Goal: Transaction & Acquisition: Purchase product/service

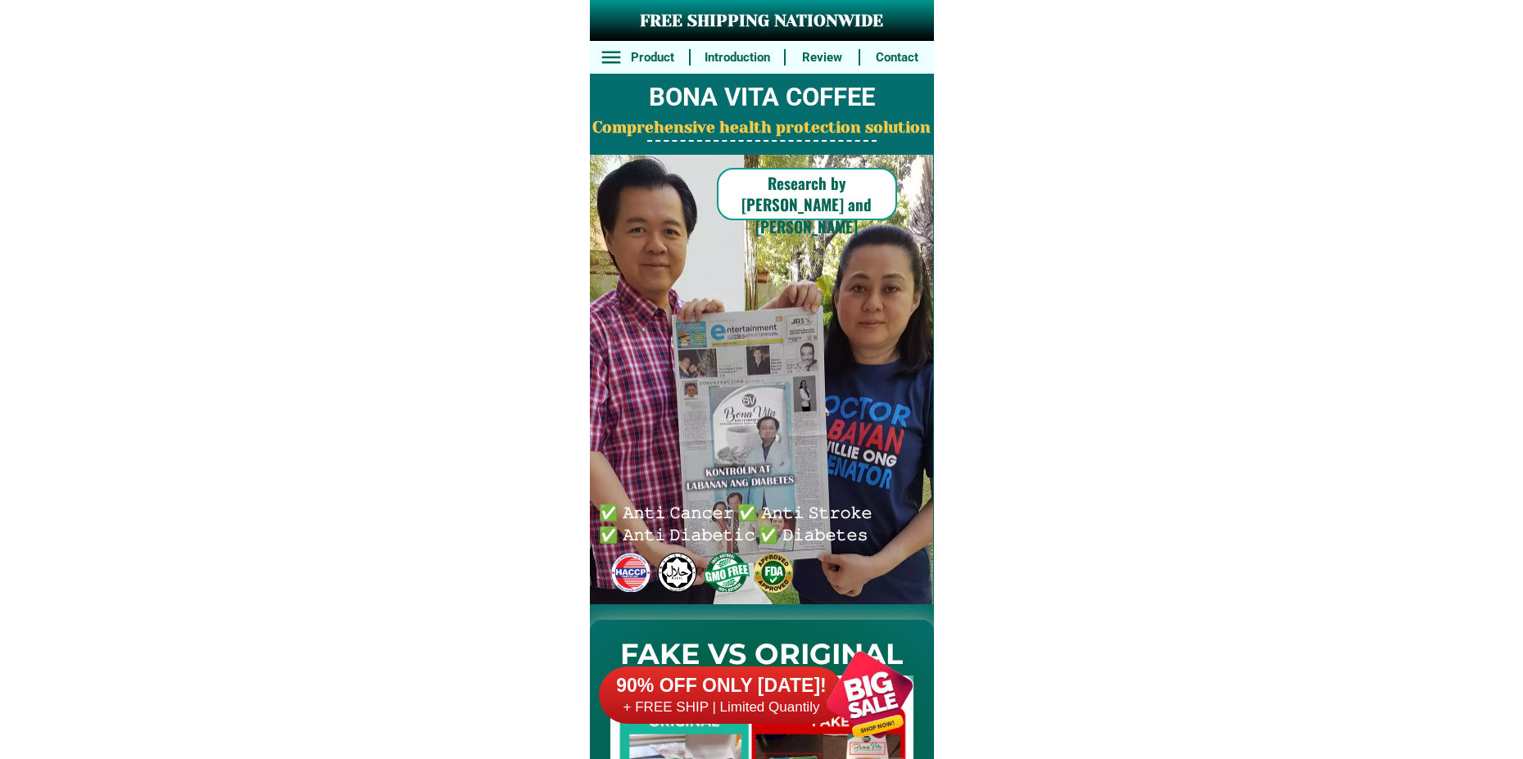
click at [854, 681] on div at bounding box center [869, 695] width 129 height 129
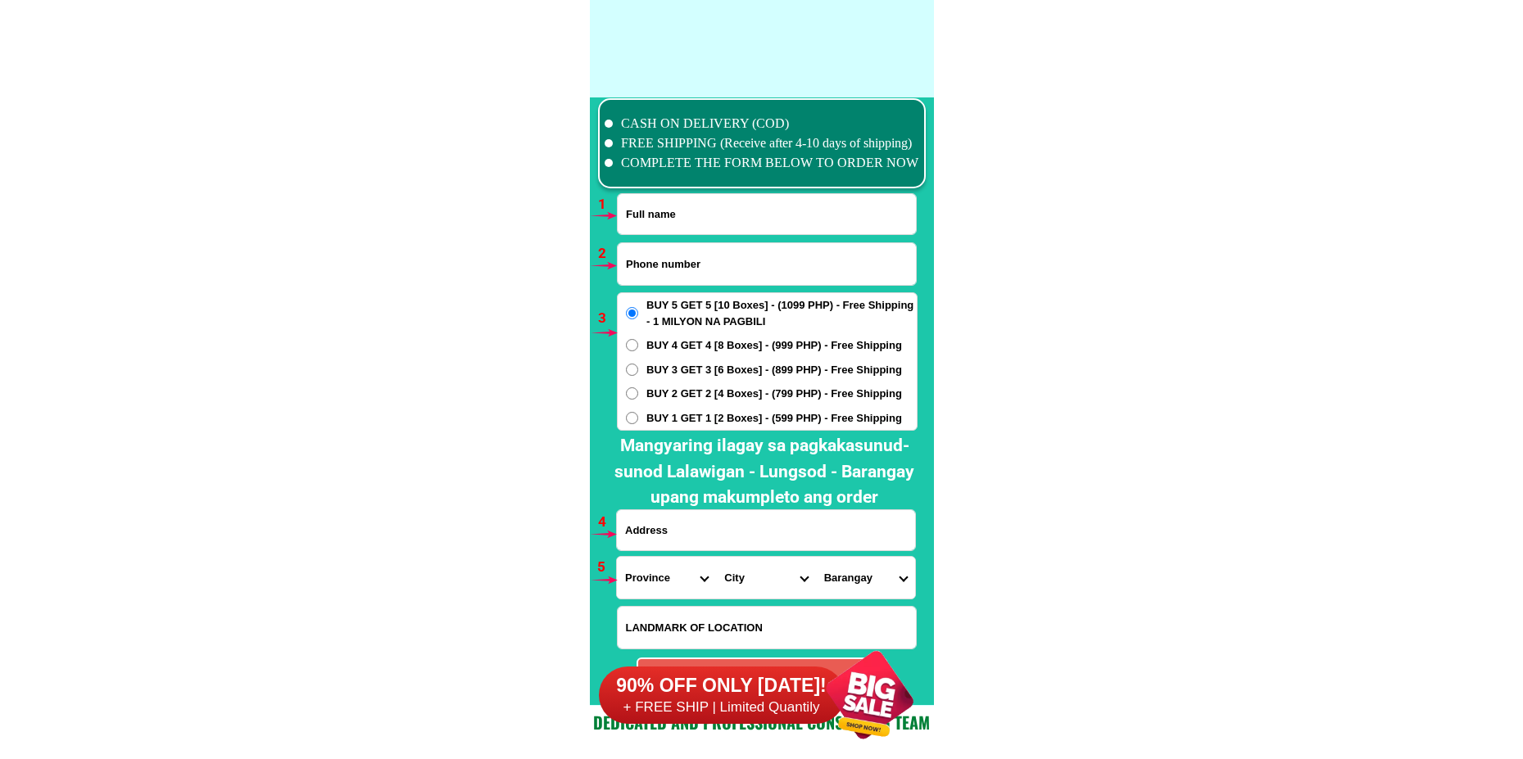
scroll to position [12046, 0]
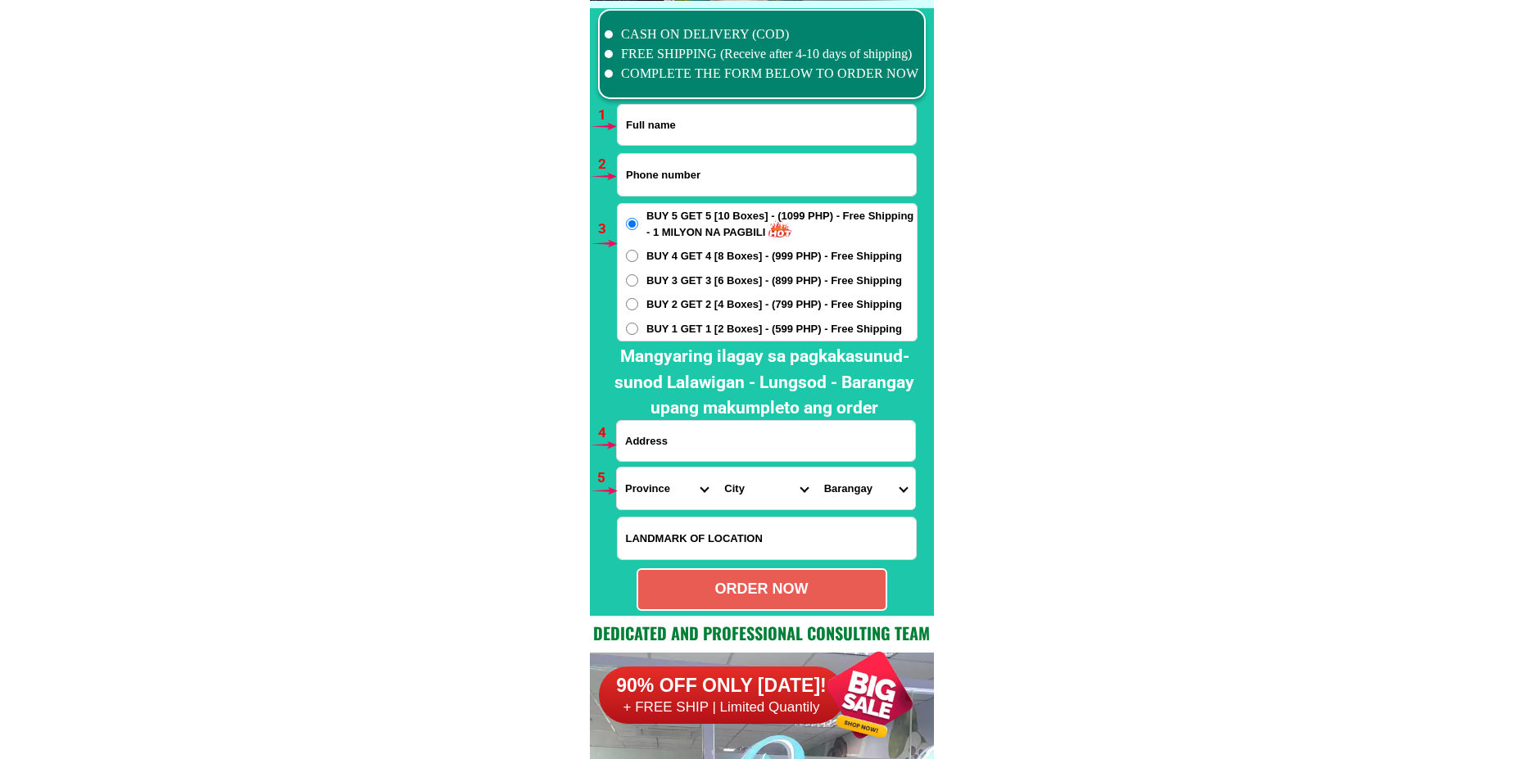
click at [677, 136] on input "Input full_name" at bounding box center [767, 125] width 298 height 40
paste input "Edna Flores"
type input "Edna Flores"
click at [663, 165] on input "Input phone_number" at bounding box center [767, 175] width 298 height 42
paste input "09910363278"
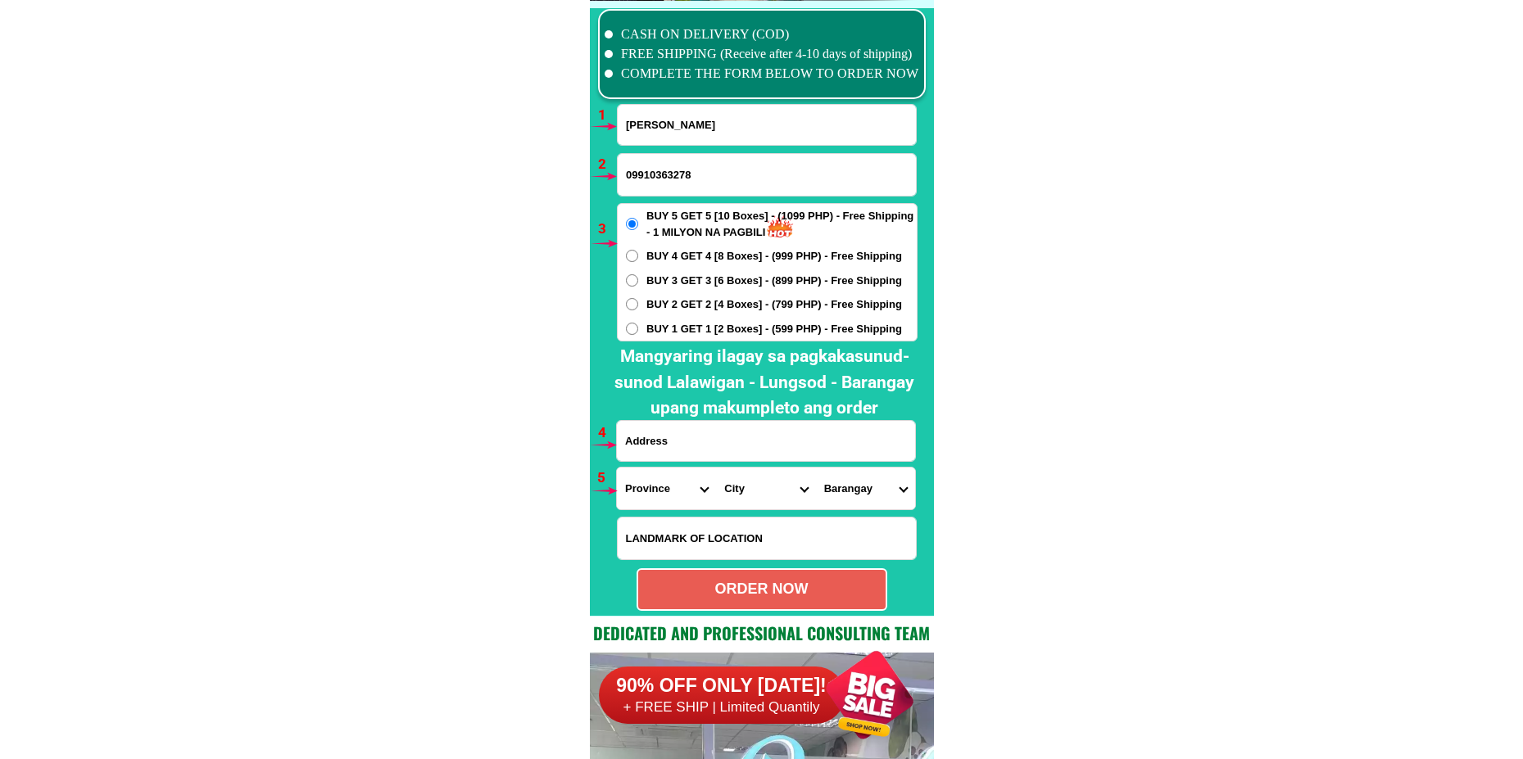
type input "09910363278"
click at [668, 432] on input "Input address" at bounding box center [766, 441] width 298 height 40
paste input "Edna Flores nasagud lanot Roxas city capiz"
type input "Edna Flores nasagud lanot Roxas city capiz"
drag, startPoint x: 649, startPoint y: 494, endPoint x: 660, endPoint y: 471, distance: 25.6
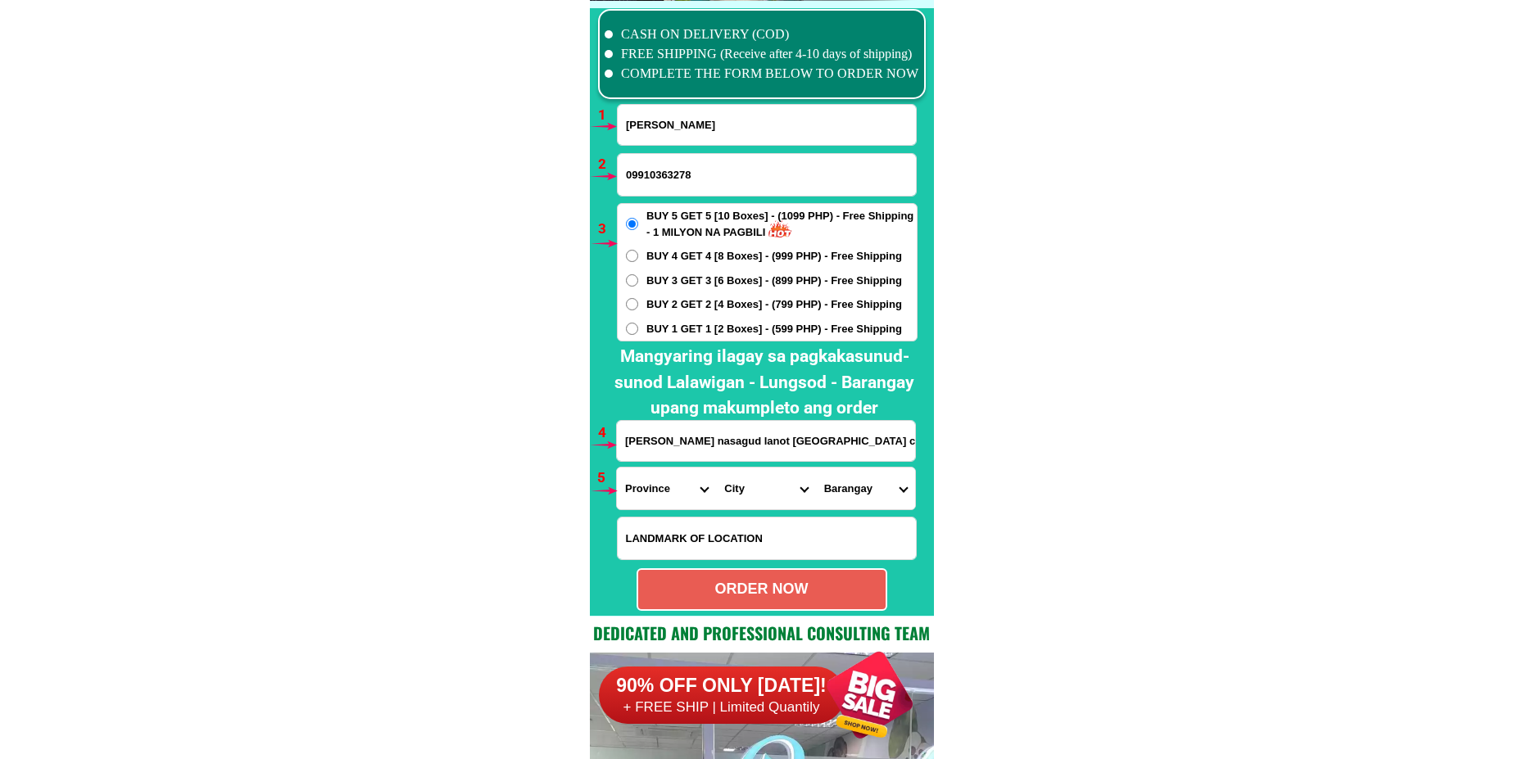
click at [649, 494] on select "Province [GEOGRAPHIC_DATA] [GEOGRAPHIC_DATA][PERSON_NAME][GEOGRAPHIC_DATA][GEOG…" at bounding box center [666, 489] width 99 height 42
select select "63_196"
click at [617, 468] on select "Province [GEOGRAPHIC_DATA] [GEOGRAPHIC_DATA][PERSON_NAME][GEOGRAPHIC_DATA][GEOG…" at bounding box center [666, 489] width 99 height 42
click at [759, 497] on select "City Capiz-pilar Capiz-pontevedra Capiz-president-roxas Cuartero Dao Dumalag Du…" at bounding box center [765, 489] width 99 height 42
select select "63_1965049"
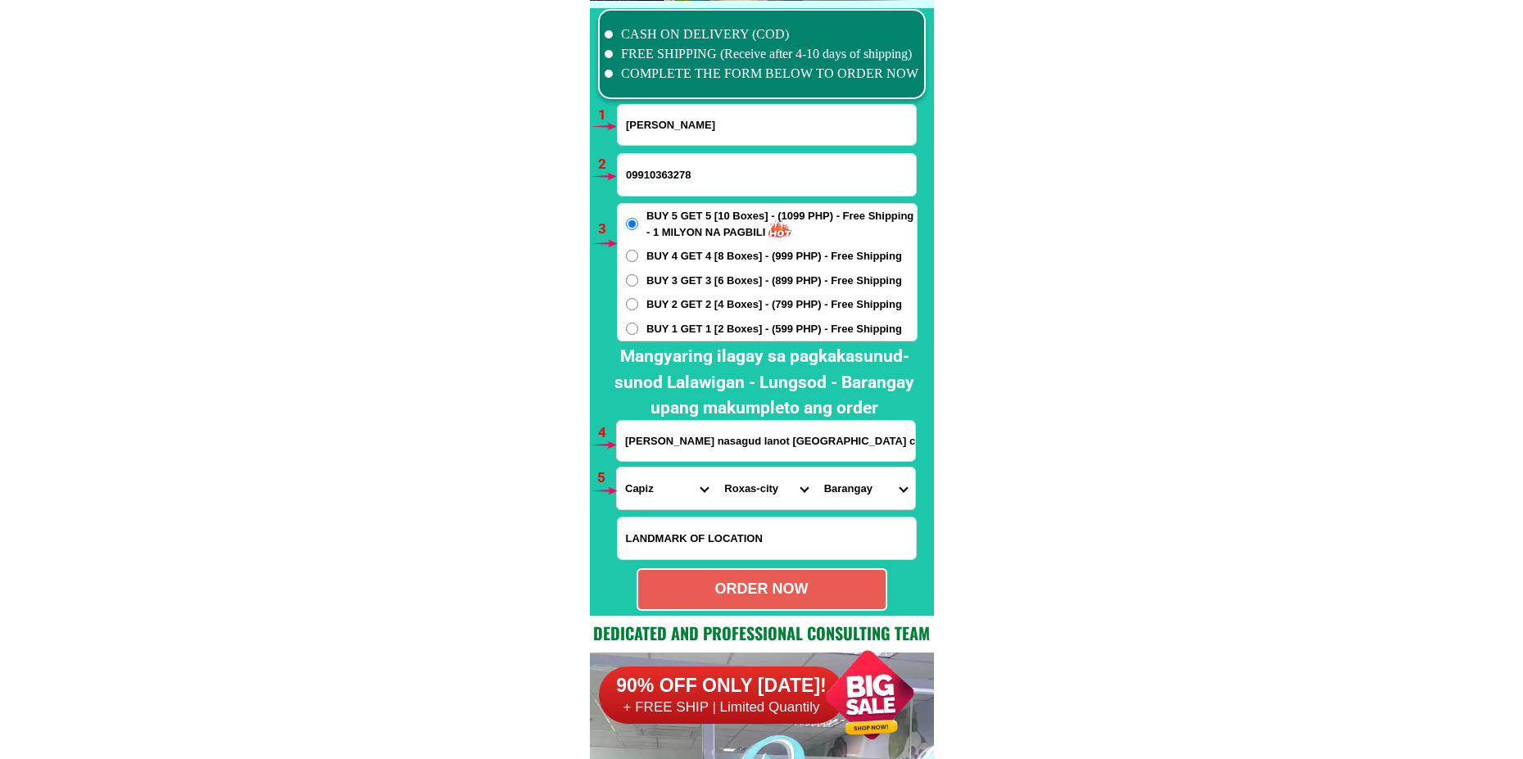
click at [716, 468] on select "City Capiz-pilar Capiz-pontevedra Capiz-president-roxas Cuartero Dao Dumalag Du…" at bounding box center [765, 489] width 99 height 42
click at [841, 491] on select "Barangay Adlawan Bago Balijuagan Banica Barra Bato Baybay Bolo Cabugao Cagay Co…" at bounding box center [865, 489] width 99 height 42
click at [693, 326] on span "BUY 1 GET 1 [2 Boxes] - (599 PHP) - Free Shipping" at bounding box center [774, 329] width 256 height 16
click at [638, 326] on input "BUY 1 GET 1 [2 Boxes] - (599 PHP) - Free Shipping" at bounding box center [632, 329] width 12 height 12
radio input "true"
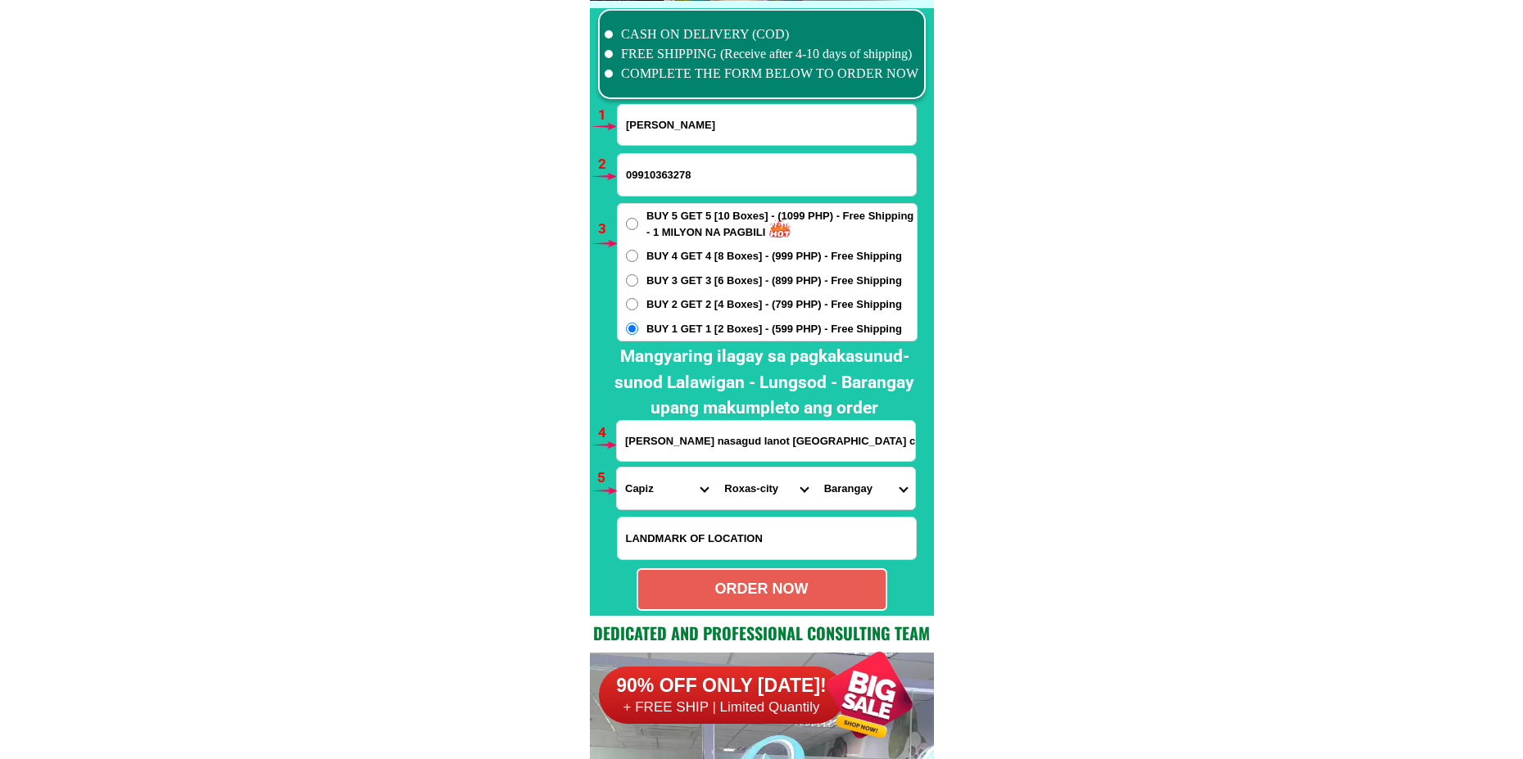
click at [871, 500] on select "Barangay Adlawan Bago Balijuagan Banica Barra Bato Baybay Bolo Cabugao Cagay Co…" at bounding box center [865, 489] width 99 height 42
select select "63_1965049274"
click at [816, 468] on select "Barangay Adlawan Bago Balijuagan Banica Barra Bato Baybay Bolo Cabugao Cagay Co…" at bounding box center [865, 489] width 99 height 42
click at [700, 575] on div "ORDER NOW" at bounding box center [761, 589] width 251 height 43
radio input "true"
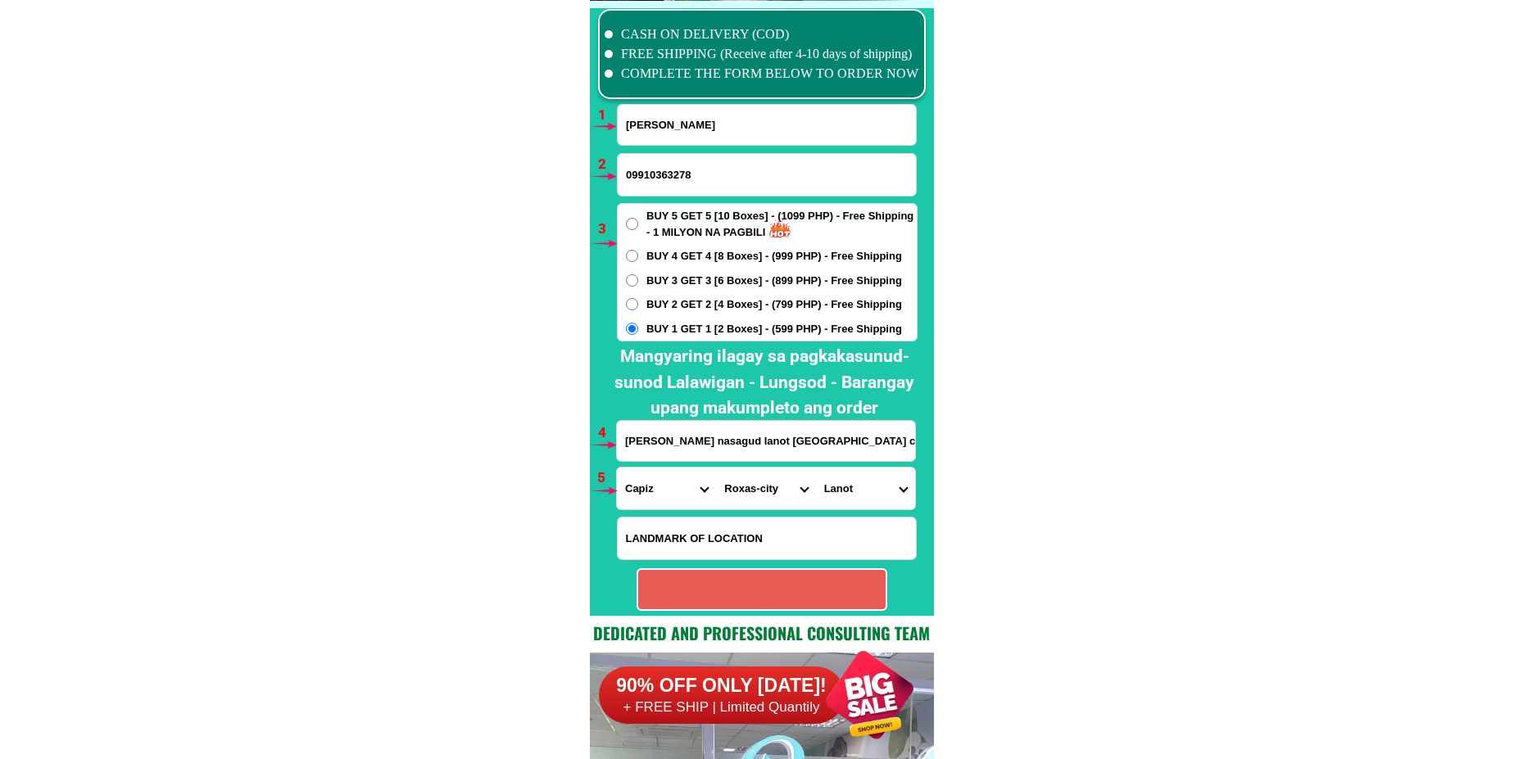
radio input "true"
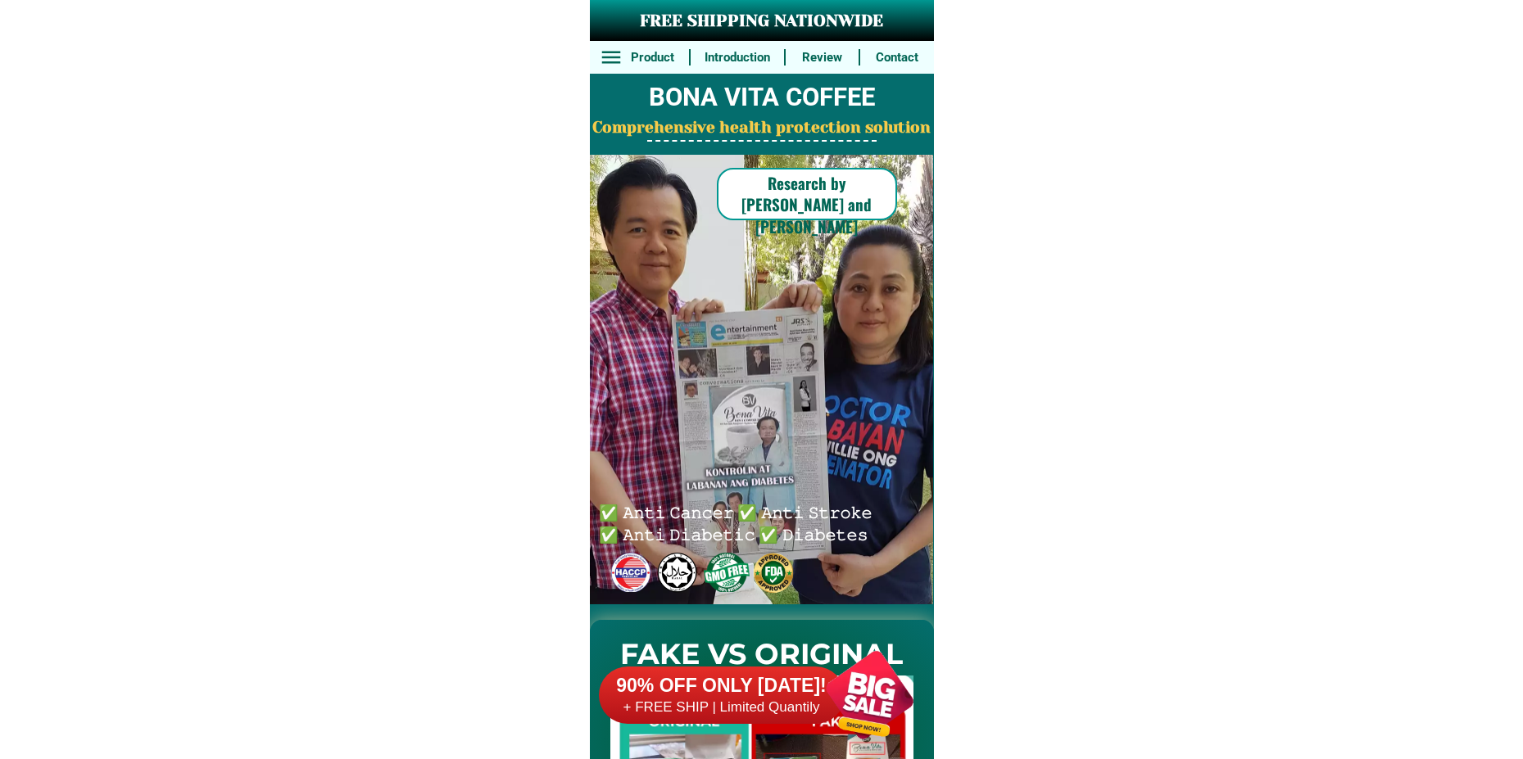
click at [843, 677] on div at bounding box center [869, 695] width 129 height 129
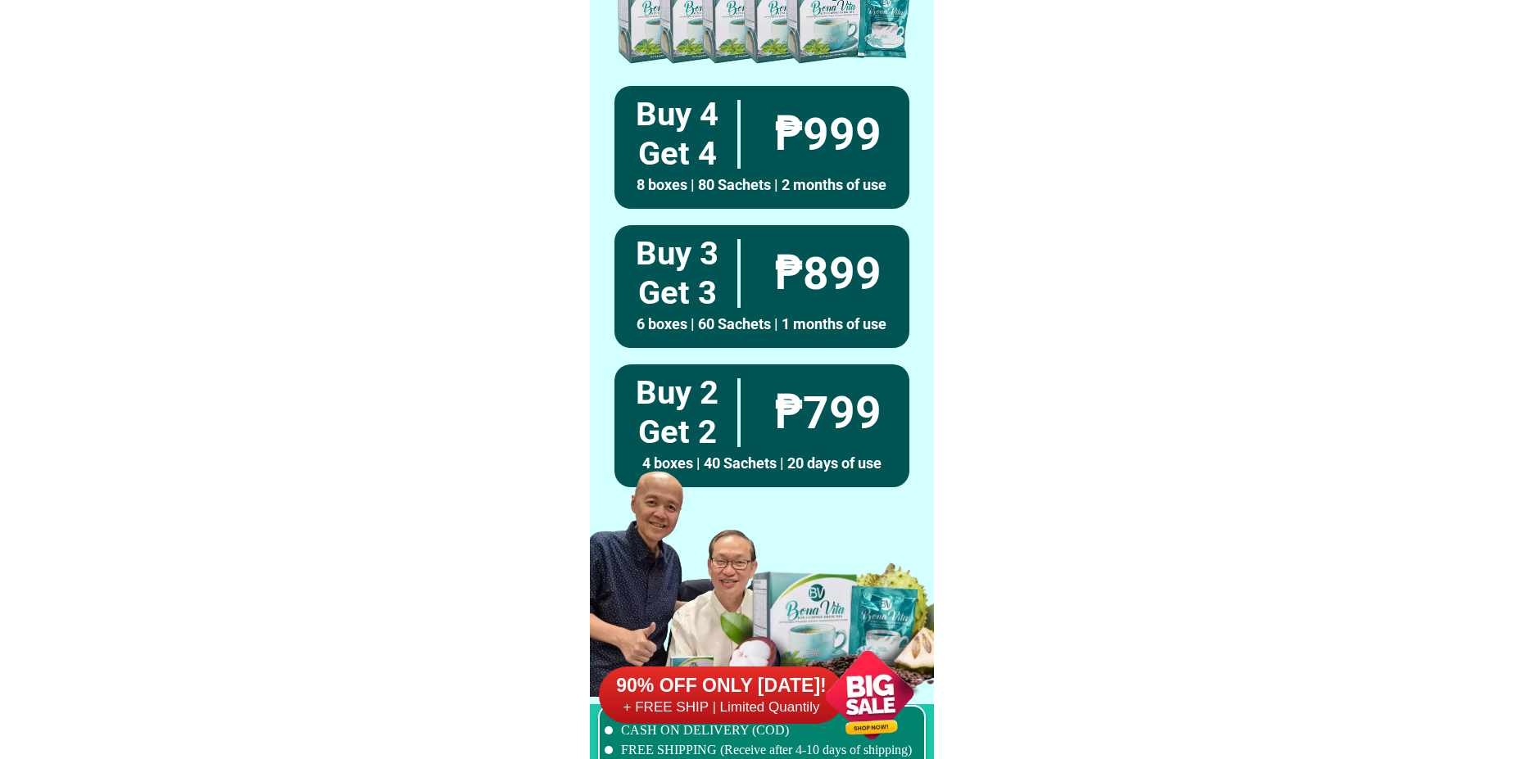
scroll to position [12046, 0]
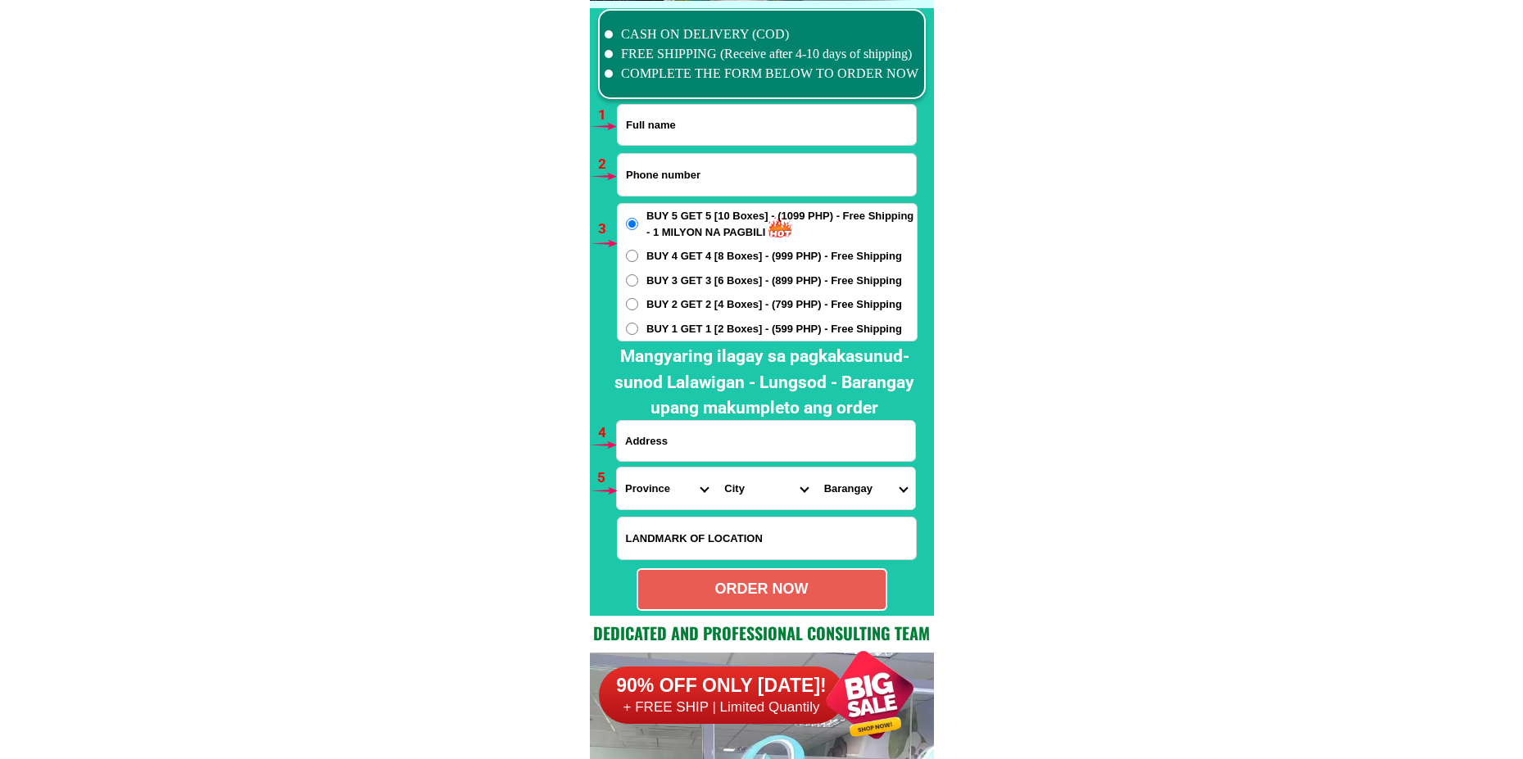
click at [672, 326] on span "BUY 1 GET 1 [2 Boxes] - (599 PHP) - Free Shipping" at bounding box center [774, 329] width 256 height 16
click at [638, 326] on input "BUY 1 GET 1 [2 Boxes] - (599 PHP) - Free Shipping" at bounding box center [632, 329] width 12 height 12
radio input "true"
click at [673, 137] on input "Input full_name" at bounding box center [767, 125] width 298 height 40
paste input "Aida Ligaya R.Malaya"
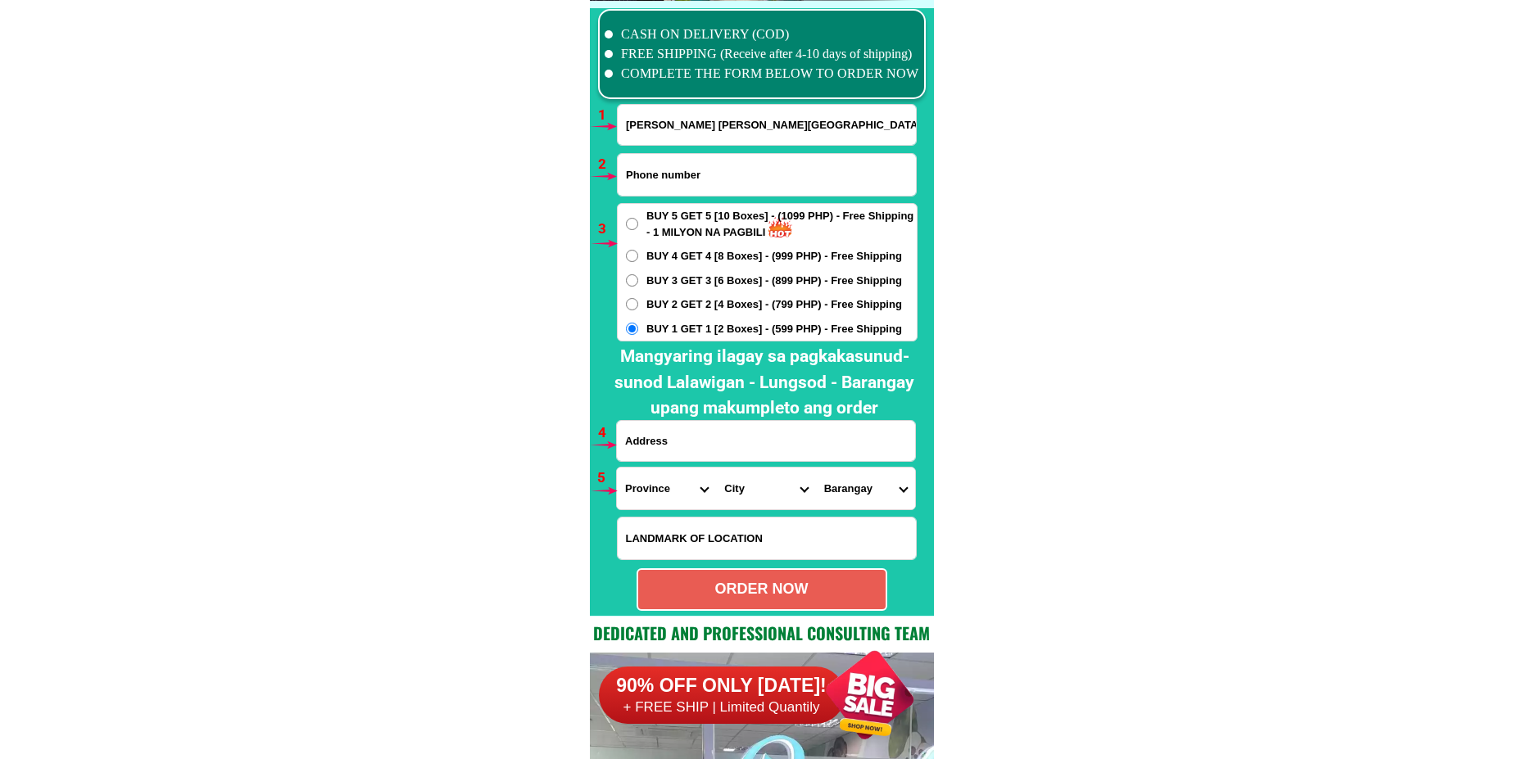
type input "Aida Ligaya R.Malaya"
drag, startPoint x: 725, startPoint y: 331, endPoint x: 513, endPoint y: 343, distance: 212.5
click at [659, 172] on input "Input phone_number" at bounding box center [767, 175] width 298 height 42
paste input "09162716790"
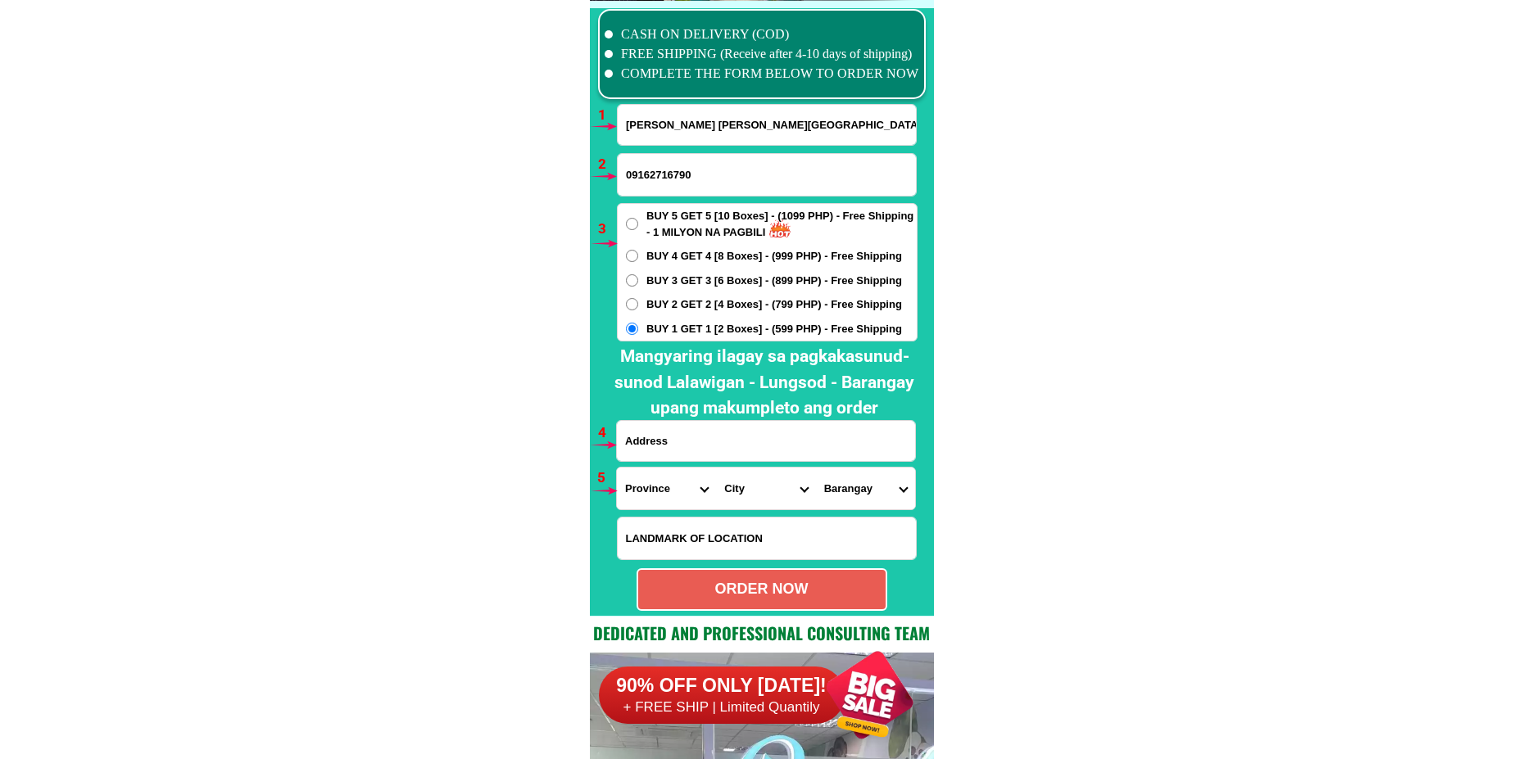
type input "09162716790"
click at [687, 451] on input "Input address" at bounding box center [766, 441] width 298 height 40
paste input "Zone 1 Igpit - Opol Misamis Oriental Fronting Susan Pacturanan Residence Landma…"
type input "Zone 1 Igpit - Opol Misamis Oriental Fronting Susan Pacturanan Residence Landma…"
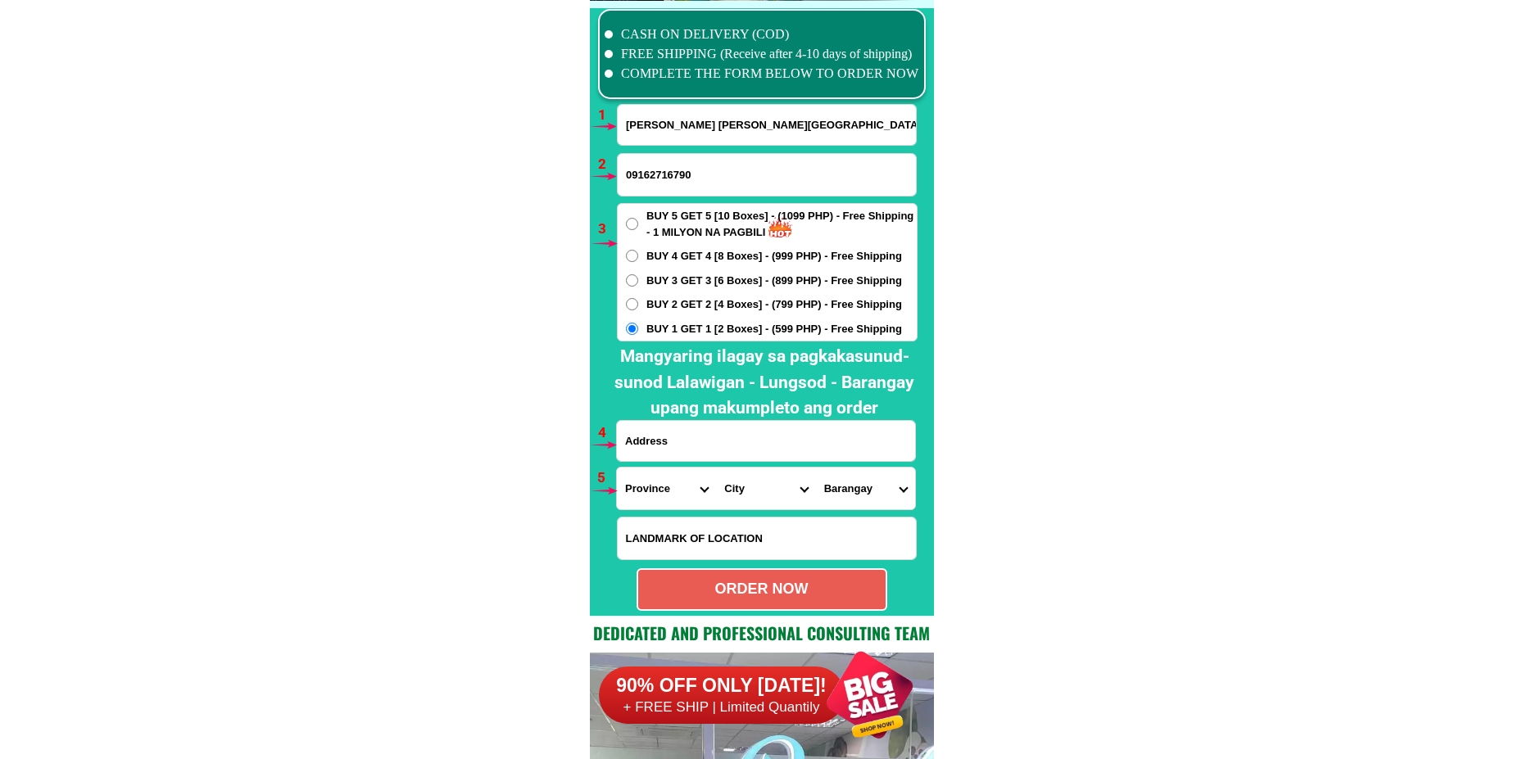
click at [651, 495] on select "Province [GEOGRAPHIC_DATA] [GEOGRAPHIC_DATA][PERSON_NAME][GEOGRAPHIC_DATA][GEOG…" at bounding box center [666, 489] width 99 height 42
click at [790, 448] on input "Input address" at bounding box center [766, 441] width 298 height 40
paste input "Zone 1 Igpit - Opol Misamis Oriental Fronting Susan Pacturanan Residence Landma…"
type input "Zone 1 Igpit - Opol Misamis Oriental Fronting Susan Pacturanan Residence Landma…"
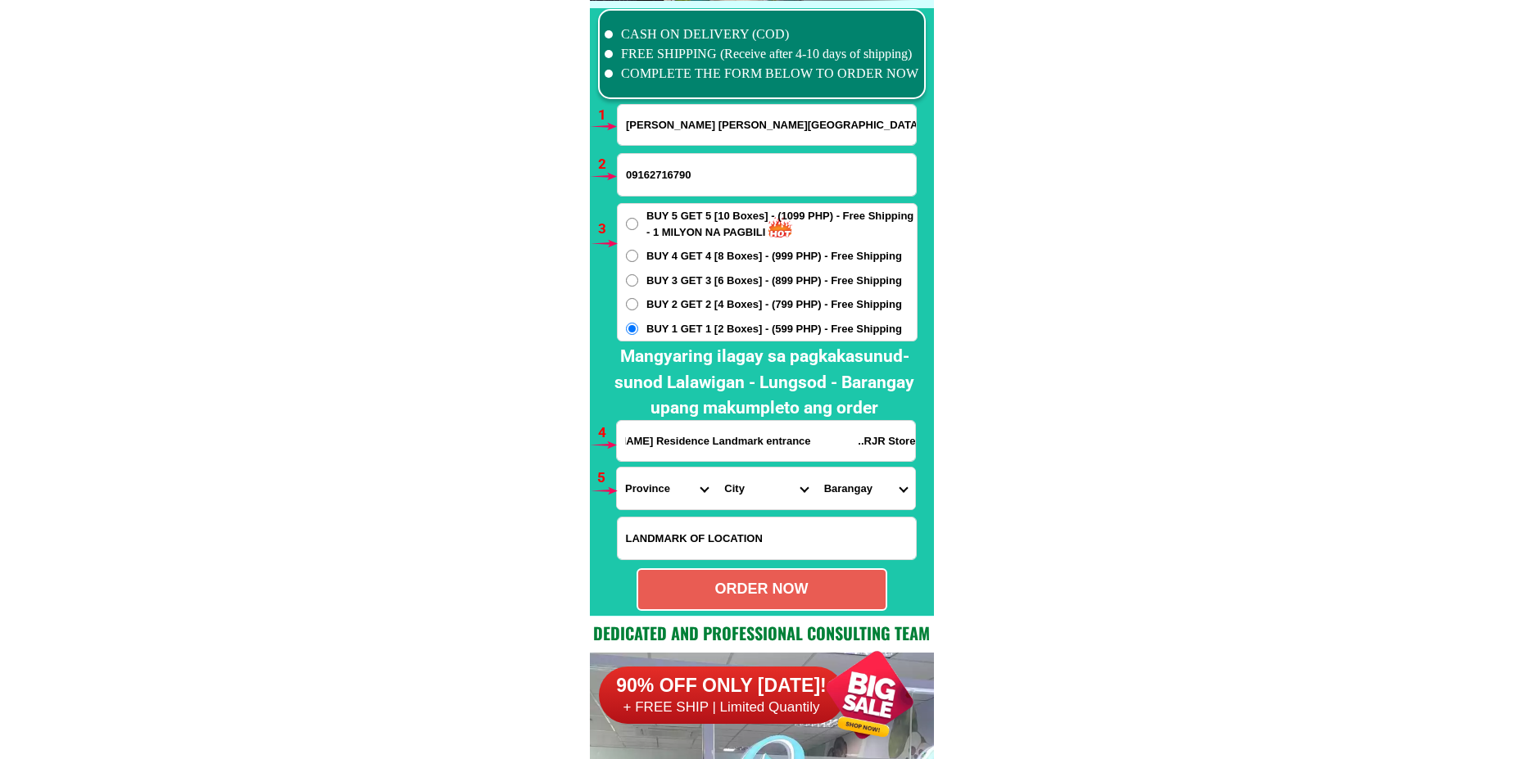
click at [658, 491] on select "Province [GEOGRAPHIC_DATA] [GEOGRAPHIC_DATA][PERSON_NAME][GEOGRAPHIC_DATA][GEOG…" at bounding box center [666, 489] width 99 height 42
click at [617, 468] on select "Province [GEOGRAPHIC_DATA] [GEOGRAPHIC_DATA][PERSON_NAME][GEOGRAPHIC_DATA][GEOG…" at bounding box center [666, 489] width 99 height 42
click at [763, 486] on select "City Aloran Baliangao Bonifacio Calamba Don-victoriano-chiongbian Jimenez Lopez…" at bounding box center [765, 489] width 99 height 42
click at [676, 489] on select "Province [GEOGRAPHIC_DATA] [GEOGRAPHIC_DATA][PERSON_NAME][GEOGRAPHIC_DATA][GEOG…" at bounding box center [666, 489] width 99 height 42
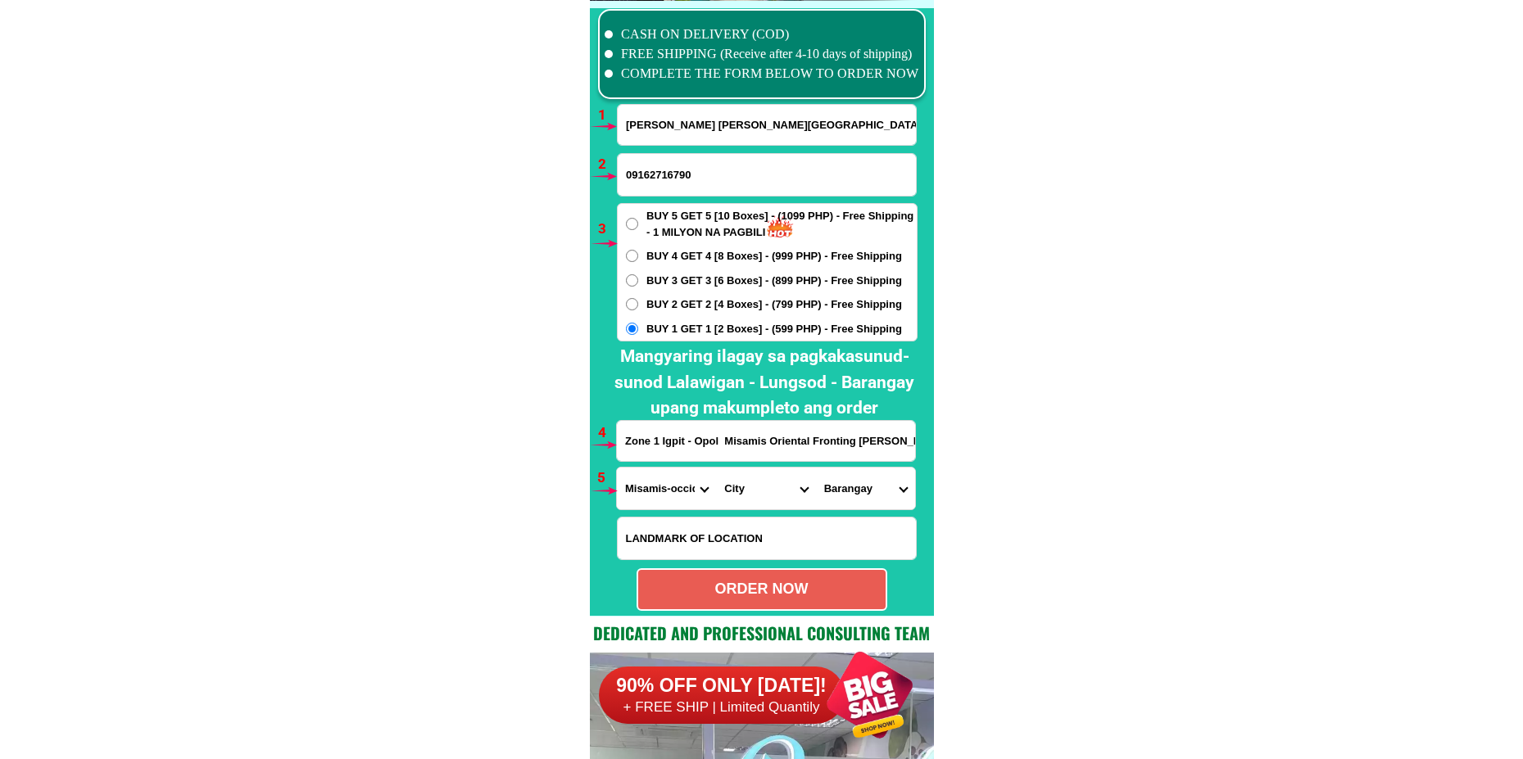
select select "63_386"
click at [617, 468] on select "Province [GEOGRAPHIC_DATA] [GEOGRAPHIC_DATA][PERSON_NAME][GEOGRAPHIC_DATA][GEOG…" at bounding box center [666, 489] width 99 height 42
click at [750, 493] on select "City Alubijid Balingasag Balingoan Binuangan Cagayan-de-oro-city El-salvador-ci…" at bounding box center [765, 489] width 99 height 42
select select "63_3863951"
click at [716, 468] on select "City Alubijid Balingasag Balingoan Binuangan Cagayan-de-oro-city El-salvador-ci…" at bounding box center [765, 489] width 99 height 42
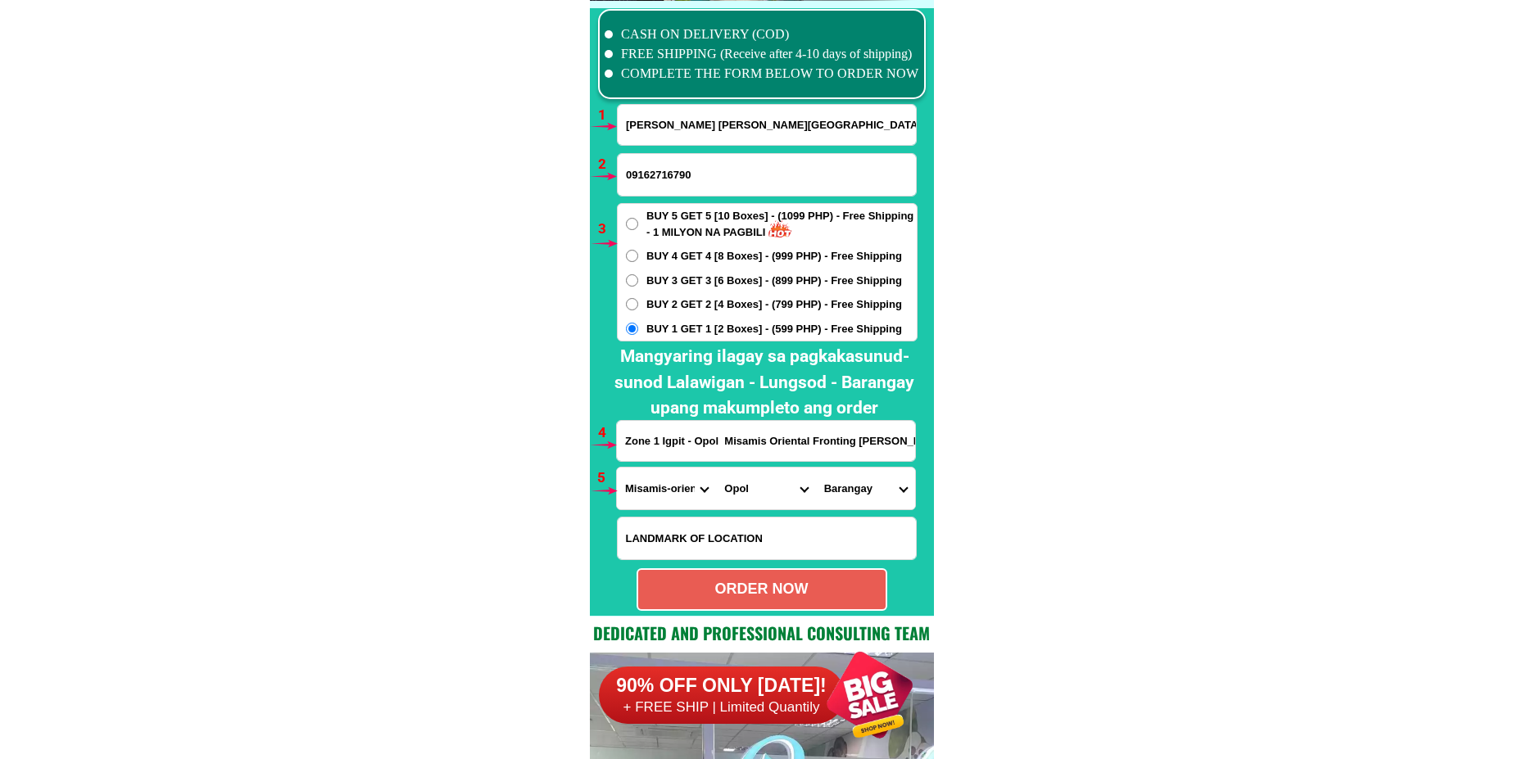
click at [830, 497] on select "Barangay Awang Bagocboc Barra Bonbon Cauyonan Igpit Limonda Luyongbonbon Malana…" at bounding box center [865, 489] width 99 height 42
select select "63_38639519939"
click at [816, 468] on select "Barangay Awang Bagocboc Barra Bonbon Cauyonan Igpit Limonda Luyongbonbon Malana…" at bounding box center [865, 489] width 99 height 42
click at [737, 585] on div "ORDER NOW" at bounding box center [761, 589] width 247 height 22
radio input "true"
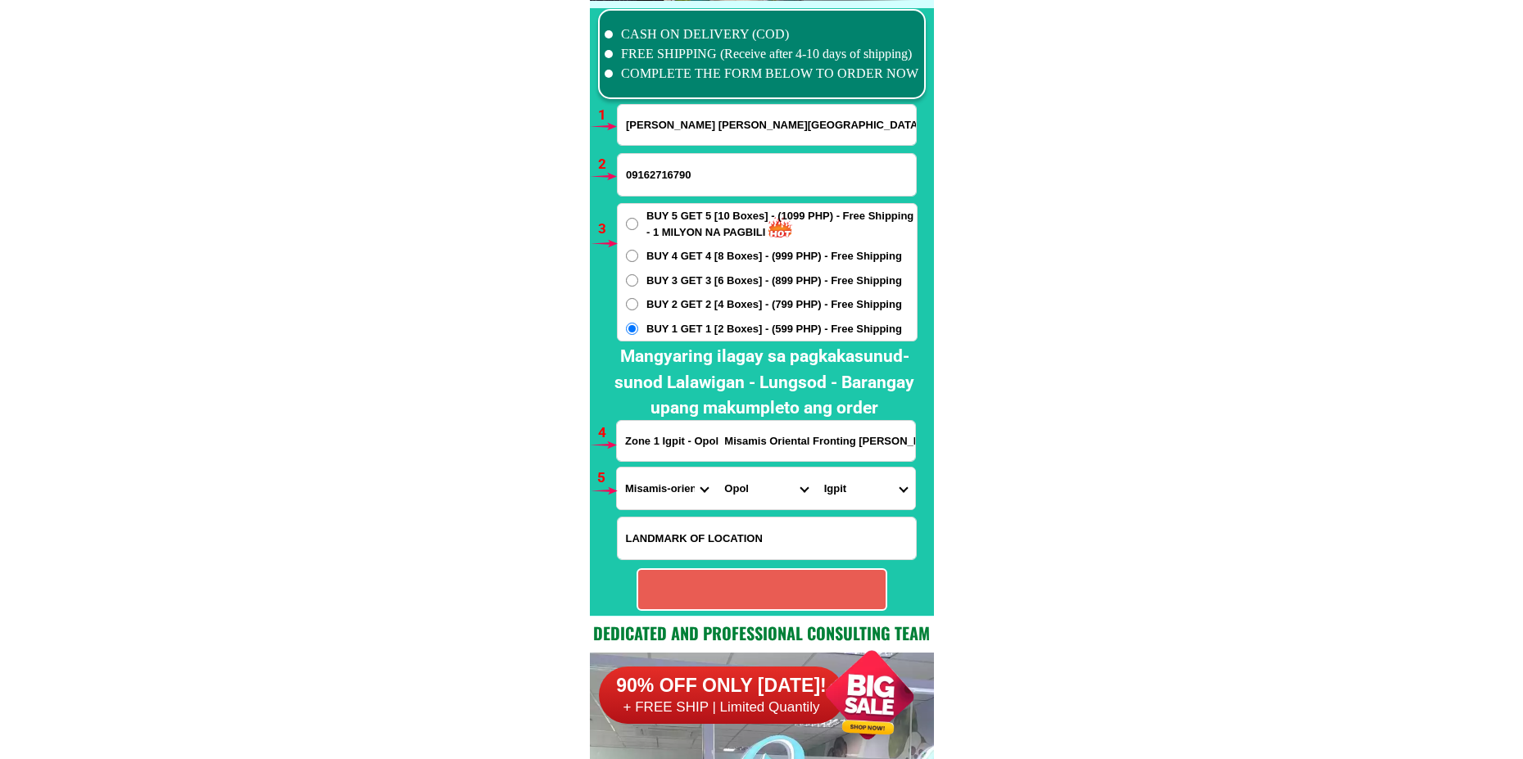
radio input "true"
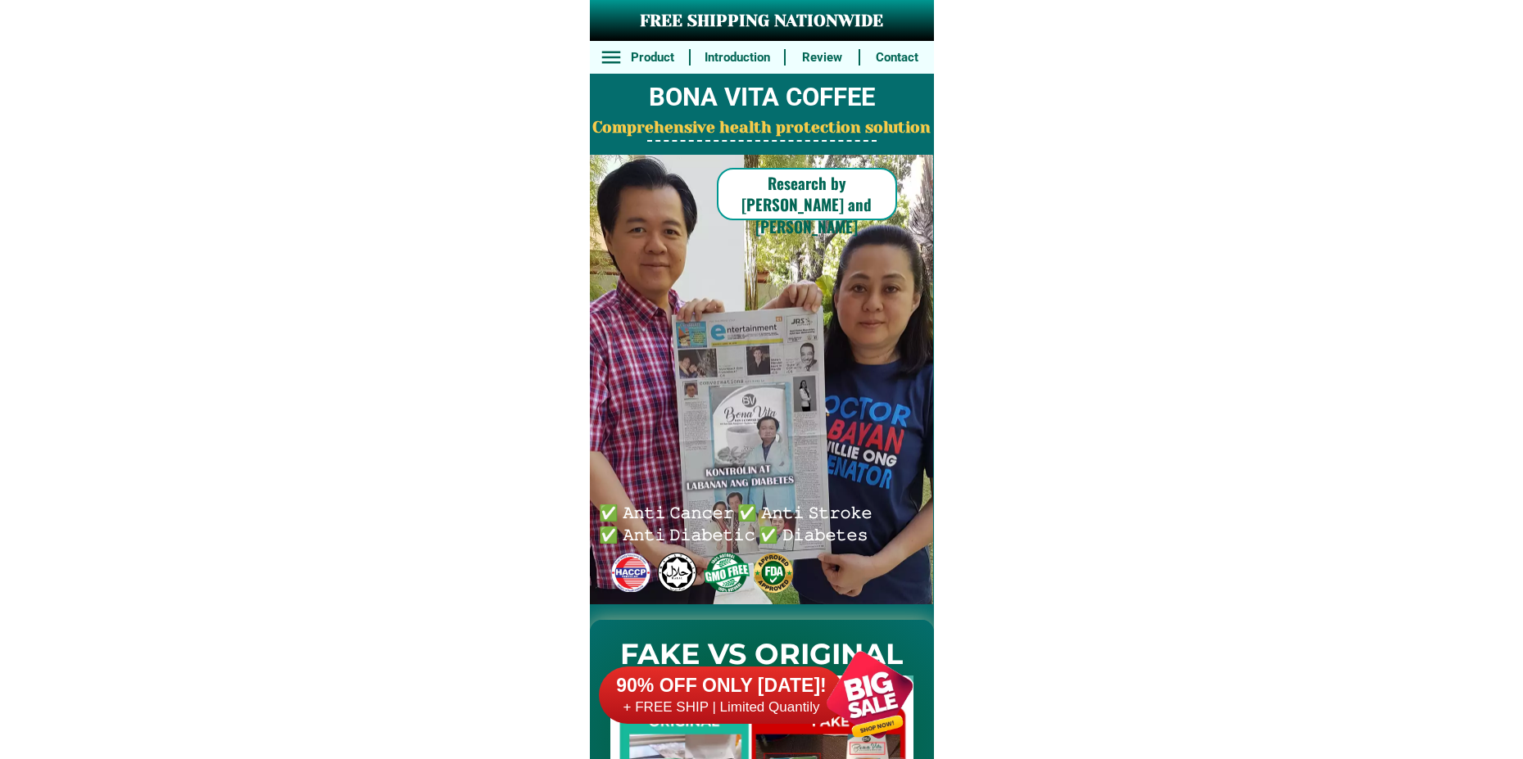
click at [888, 692] on div at bounding box center [869, 695] width 129 height 129
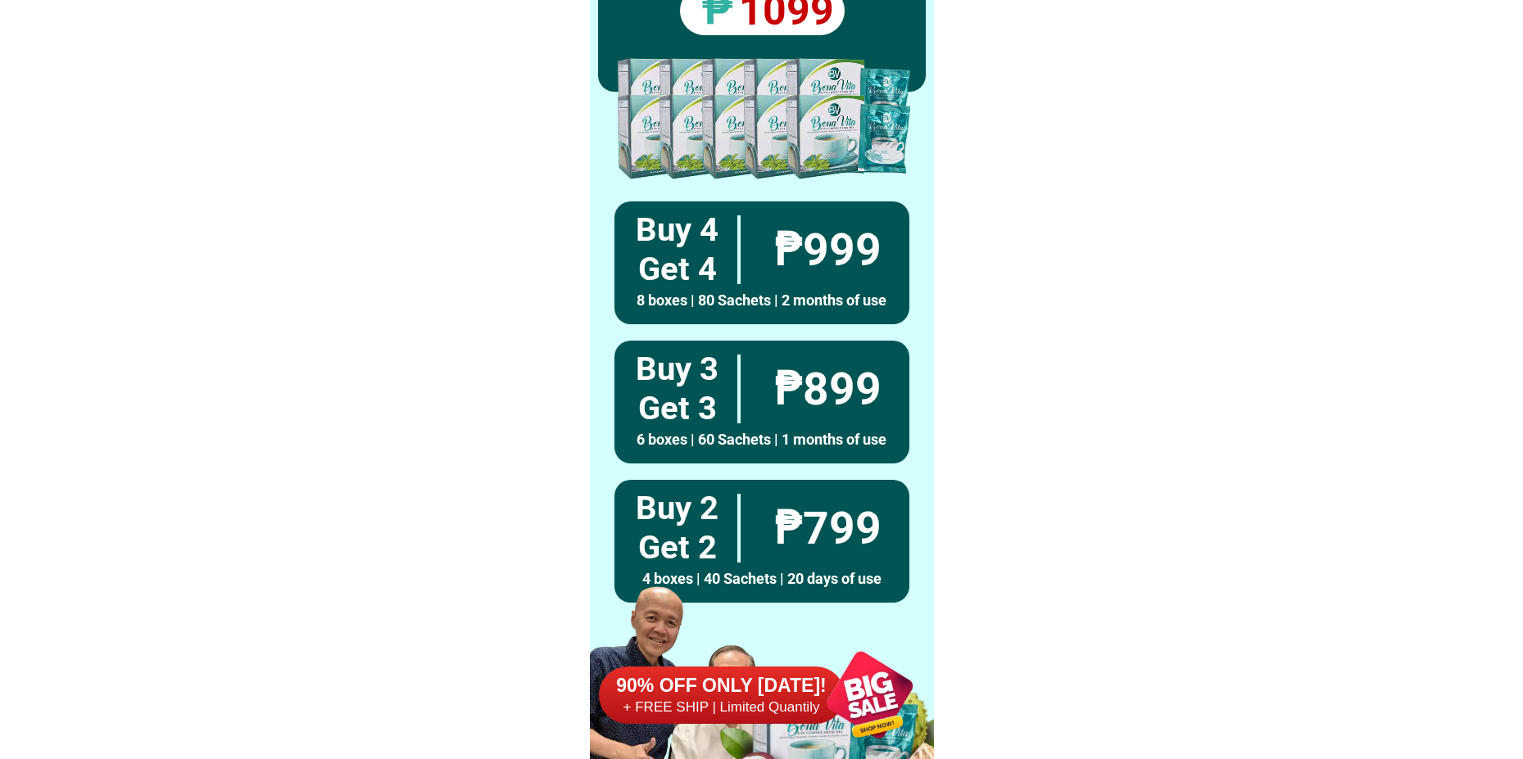
scroll to position [12046, 0]
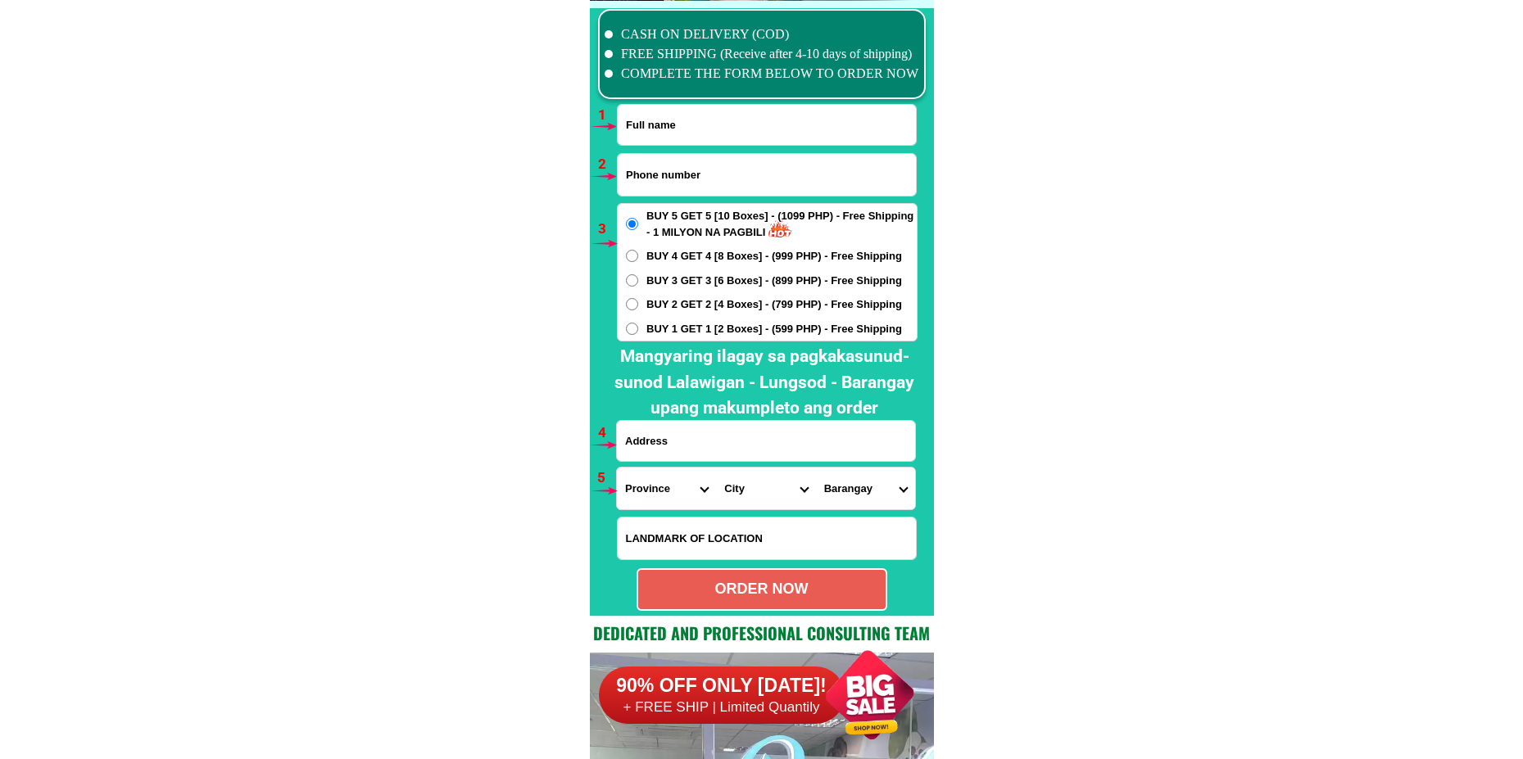
click at [685, 134] on input "Input full_name" at bounding box center [767, 125] width 298 height 40
paste input "[PERSON_NAME]"
type input "[PERSON_NAME]"
click at [679, 164] on input "Input phone_number" at bounding box center [767, 175] width 298 height 42
paste input "09614050601"
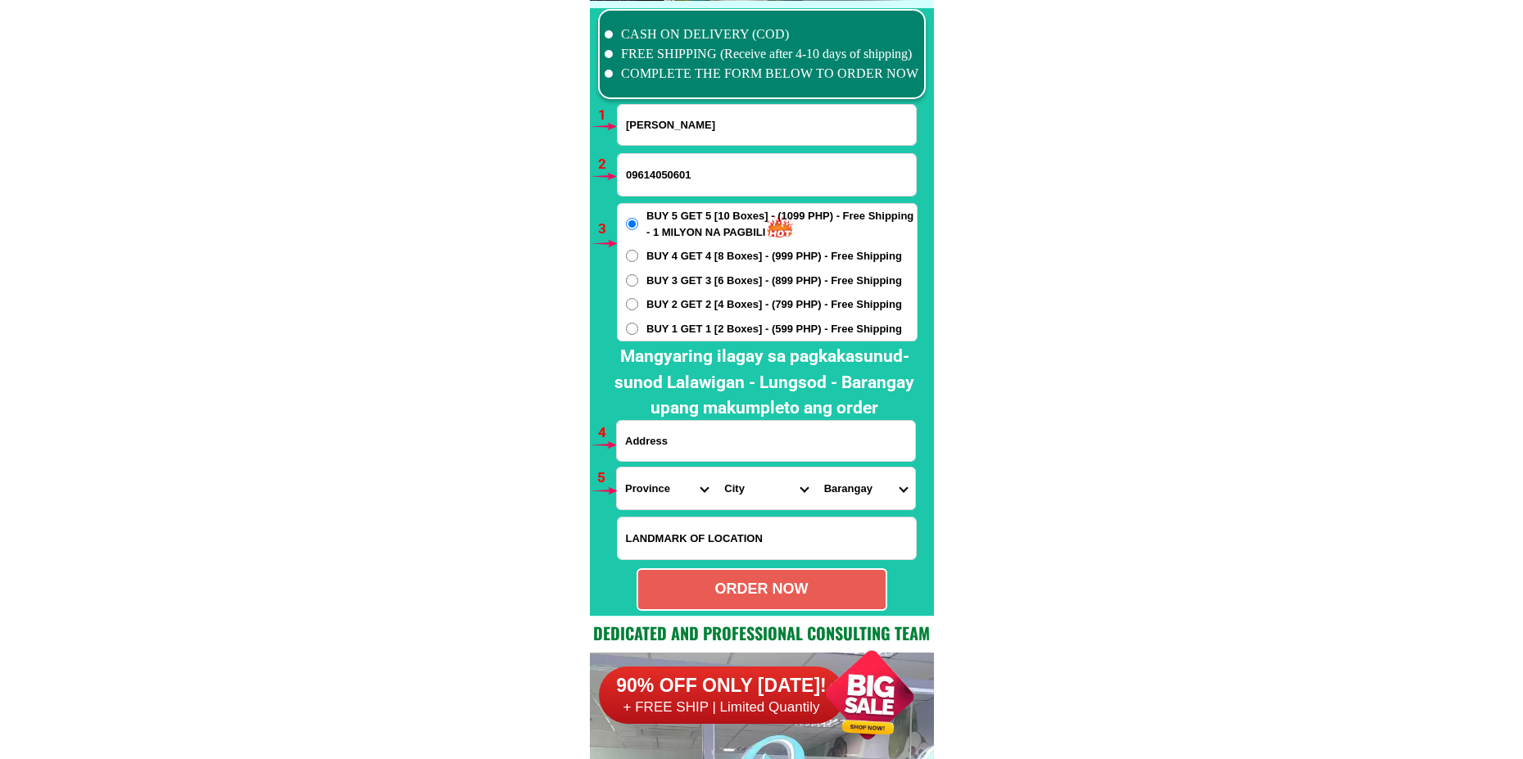
type input "09614050601"
click at [694, 302] on span "BUY 2 GET 2 [4 Boxes] - (799 PHP) - Free Shipping" at bounding box center [774, 305] width 256 height 16
click at [638, 302] on input "BUY 2 GET 2 [4 Boxes] - (799 PHP) - Free Shipping" at bounding box center [632, 304] width 12 height 12
radio input "true"
click at [727, 434] on input "Input address" at bounding box center [766, 441] width 298 height 40
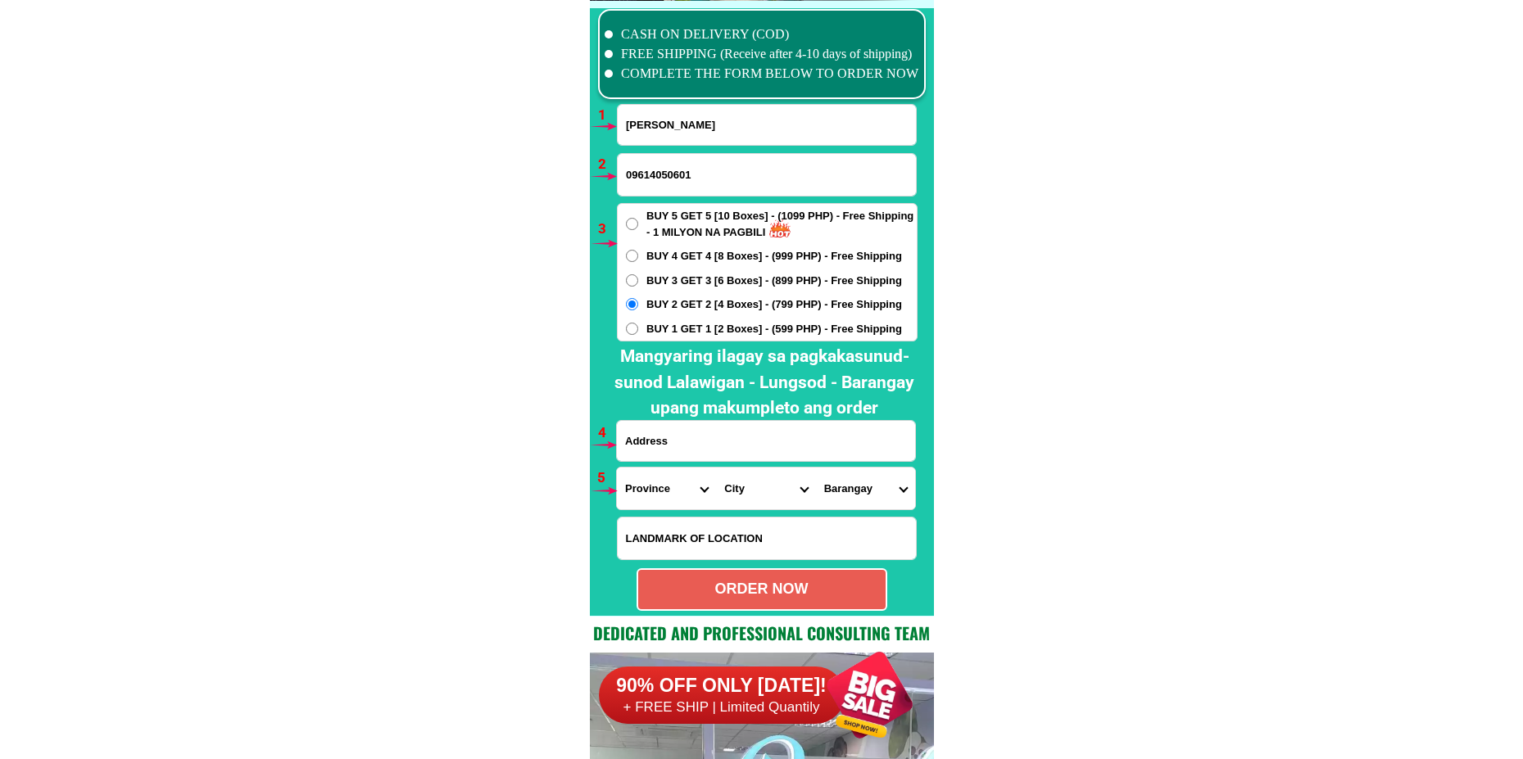
paste input "931 Alley C [PERSON_NAME] [GEOGRAPHIC_DATA][PERSON_NAME] near [GEOGRAPHIC_DATA]"
type input "931 Alley C [PERSON_NAME] [GEOGRAPHIC_DATA][PERSON_NAME] near [GEOGRAPHIC_DATA]"
click at [659, 494] on select "Province [GEOGRAPHIC_DATA] [GEOGRAPHIC_DATA][PERSON_NAME][GEOGRAPHIC_DATA][GEOG…" at bounding box center [666, 489] width 99 height 42
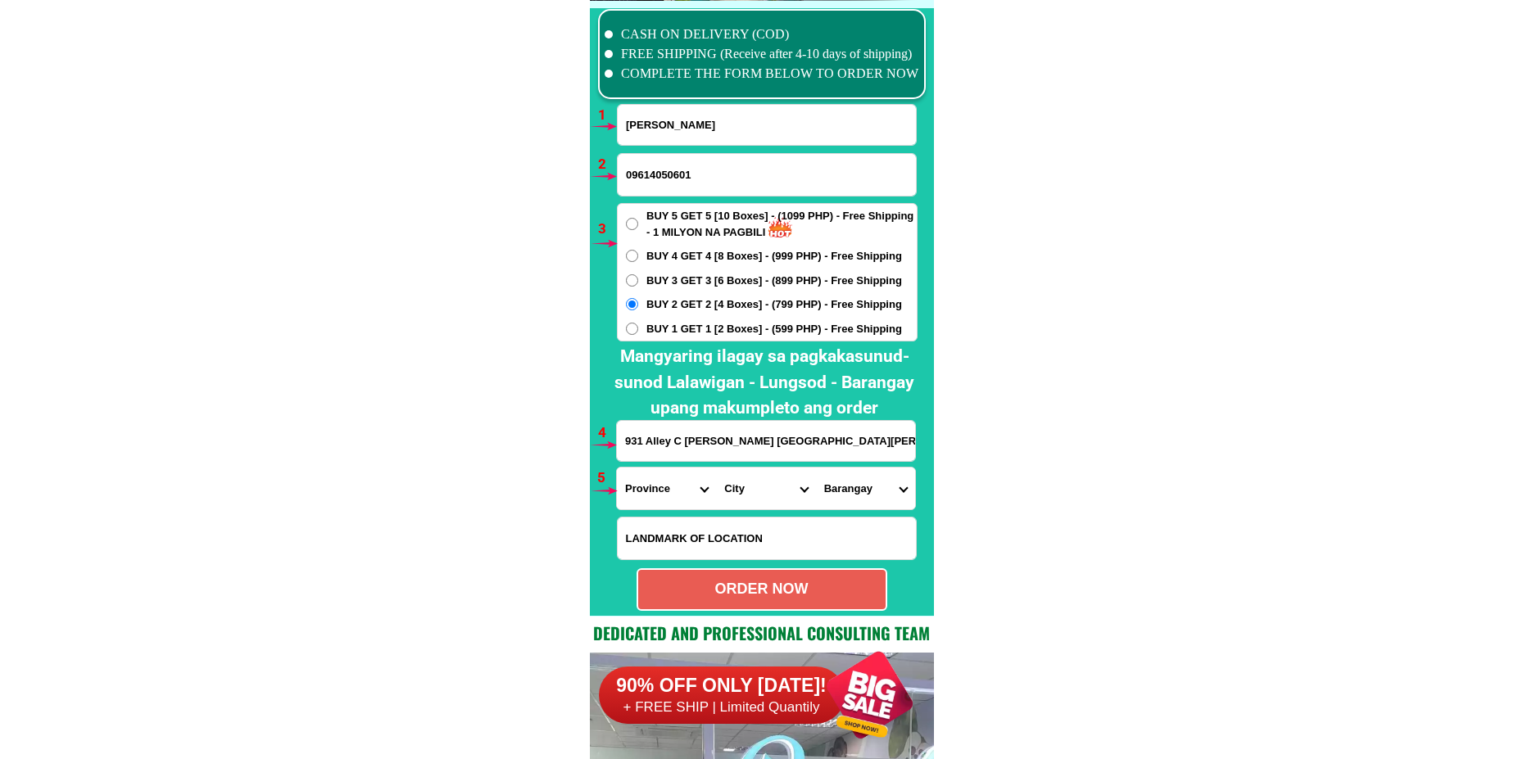
select select "63_219"
click at [617, 468] on select "Province [GEOGRAPHIC_DATA] [GEOGRAPHIC_DATA][PERSON_NAME][GEOGRAPHIC_DATA][GEOG…" at bounding box center [666, 489] width 99 height 42
click at [734, 497] on select "City [GEOGRAPHIC_DATA] [GEOGRAPHIC_DATA] [GEOGRAPHIC_DATA] [GEOGRAPHIC_DATA]-ci…" at bounding box center [765, 489] width 99 height 42
select select "63_2197698"
click at [716, 468] on select "City [GEOGRAPHIC_DATA] [GEOGRAPHIC_DATA] [GEOGRAPHIC_DATA] [GEOGRAPHIC_DATA]-ci…" at bounding box center [765, 489] width 99 height 42
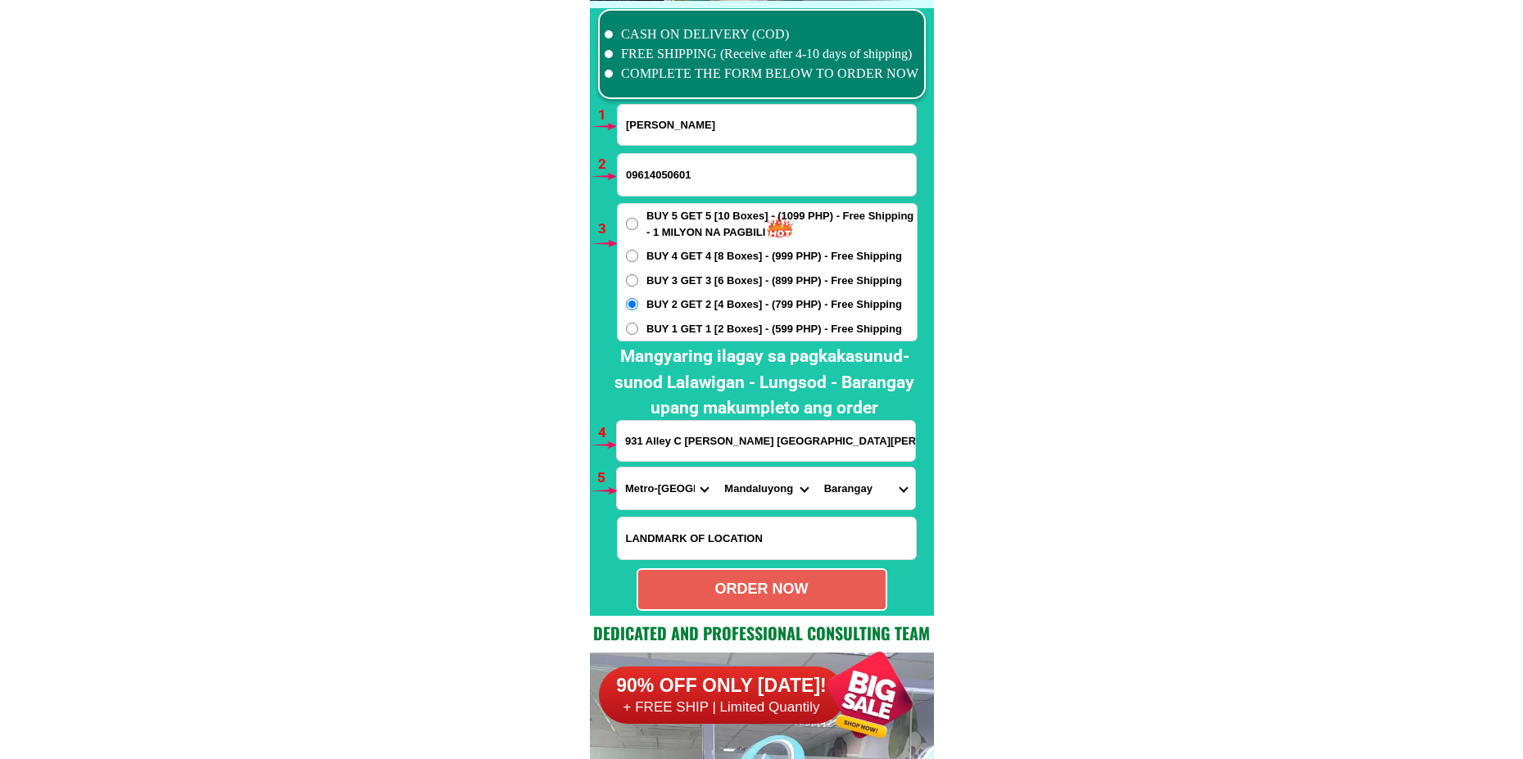
click at [858, 490] on select "Barangay Addition hills [GEOGRAPHIC_DATA] [GEOGRAPHIC_DATA] [GEOGRAPHIC_DATA] […" at bounding box center [865, 489] width 99 height 42
select select "63_21976981731"
click at [816, 468] on select "Barangay Addition hills [GEOGRAPHIC_DATA] [GEOGRAPHIC_DATA] [GEOGRAPHIC_DATA] […" at bounding box center [865, 489] width 99 height 42
click at [748, 590] on div "ORDER NOW" at bounding box center [761, 589] width 247 height 22
radio input "true"
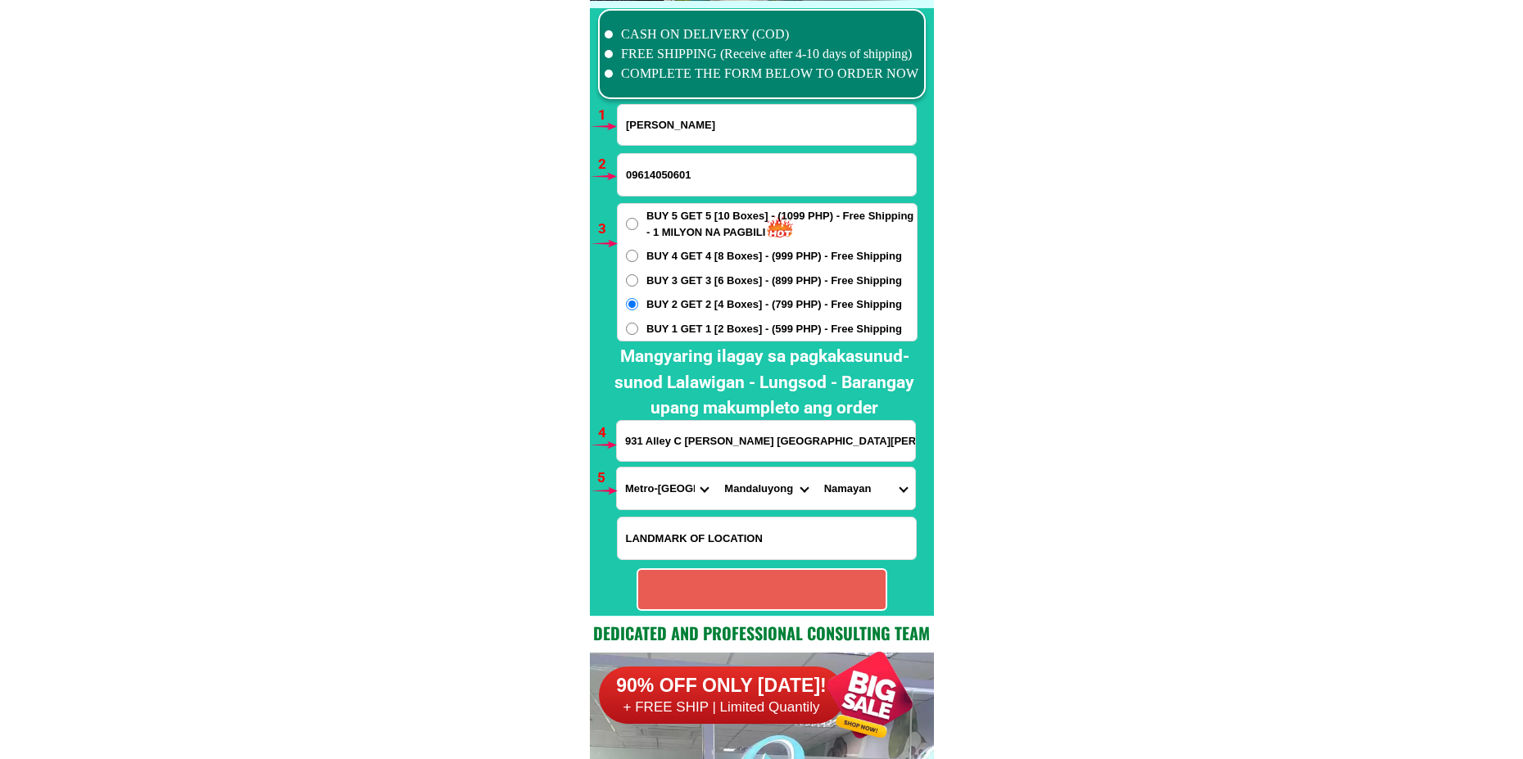
radio input "true"
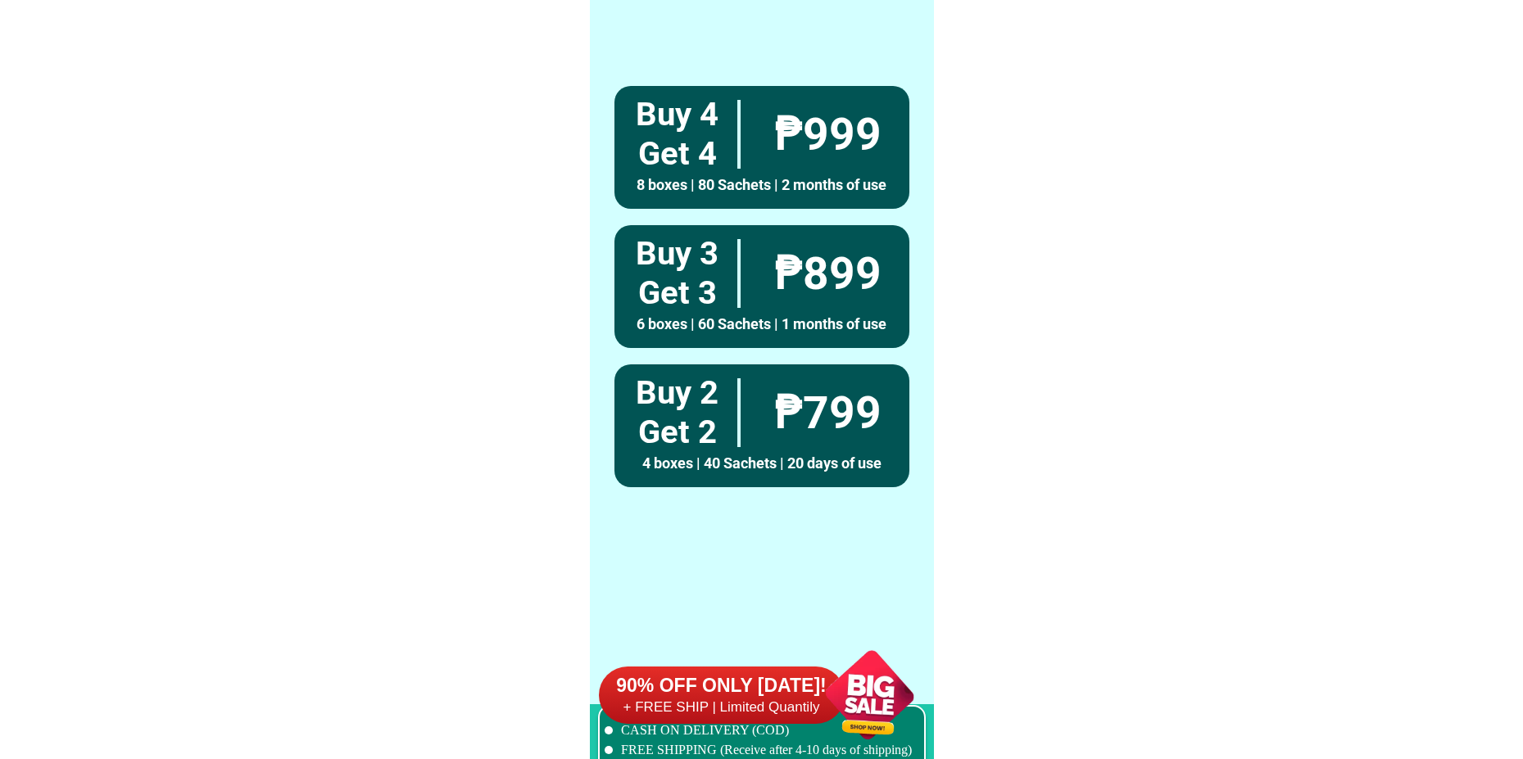
scroll to position [12046, 0]
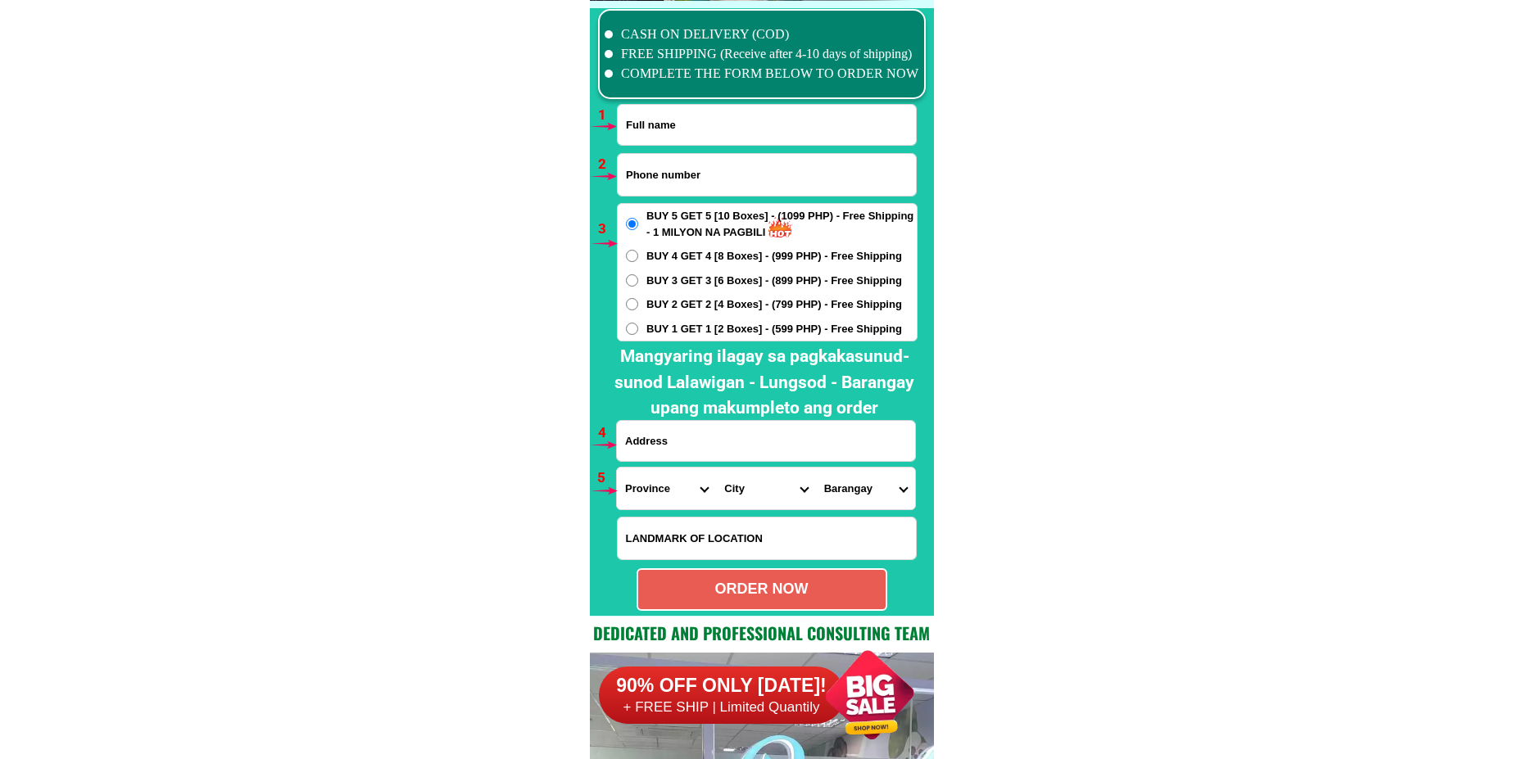
click at [709, 140] on input "Input full_name" at bounding box center [767, 125] width 298 height 40
paste input "Luz Deguit"
type input "Luz Deguit"
click at [689, 170] on input "Input phone_number" at bounding box center [767, 175] width 298 height 42
paste input "09944216906"
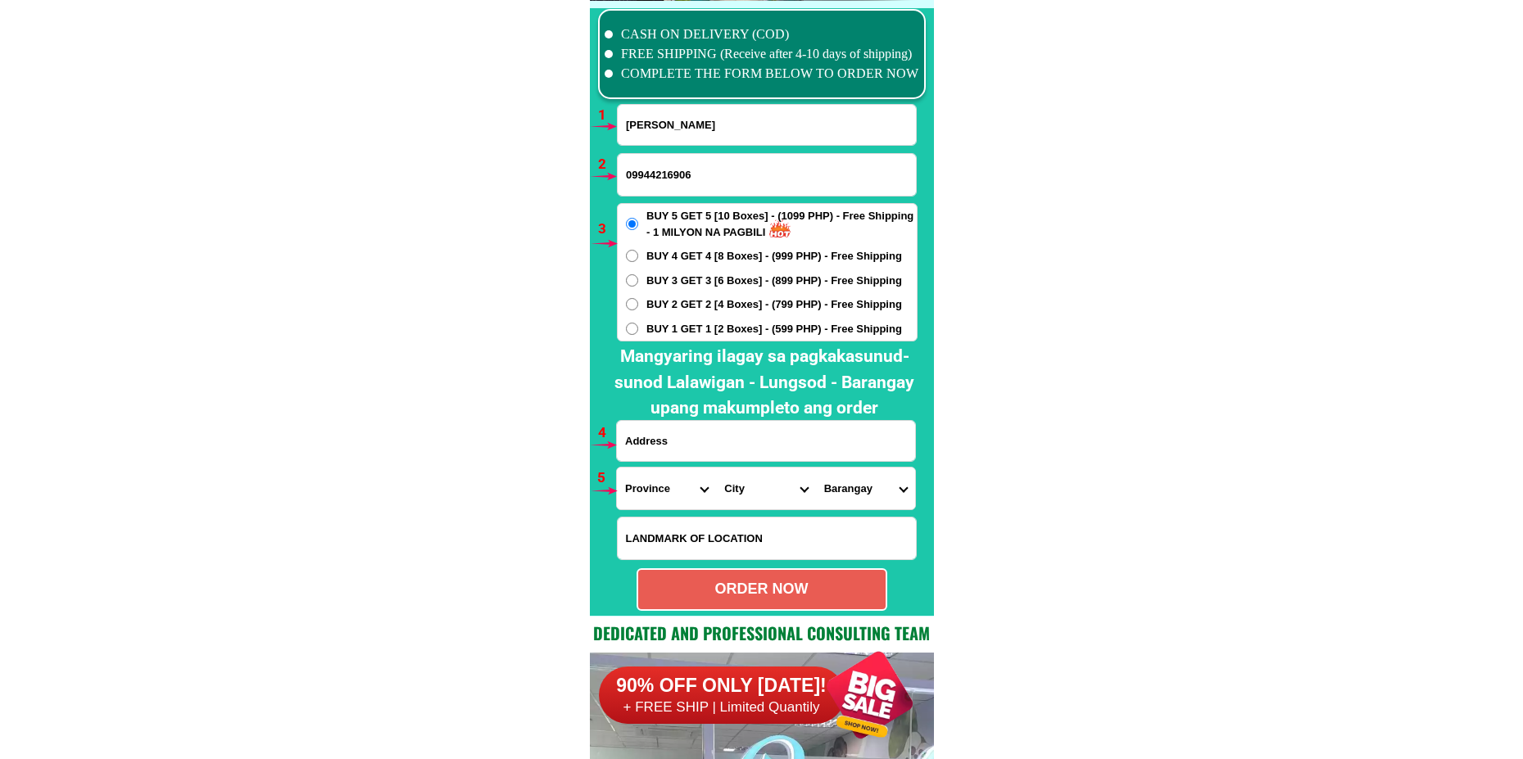
type input "09944216906"
click at [680, 293] on div "BUY 5 GET 5 [10 Boxes] - (1099 PHP) - Free Shipping - 1 MILYON NA PAGBILI BUY 4…" at bounding box center [767, 272] width 301 height 138
click at [677, 308] on span "BUY 2 GET 2 [4 Boxes] - (799 PHP) - Free Shipping" at bounding box center [774, 305] width 256 height 16
click at [638, 308] on input "BUY 2 GET 2 [4 Boxes] - (799 PHP) - Free Shipping" at bounding box center [632, 304] width 12 height 12
radio input "true"
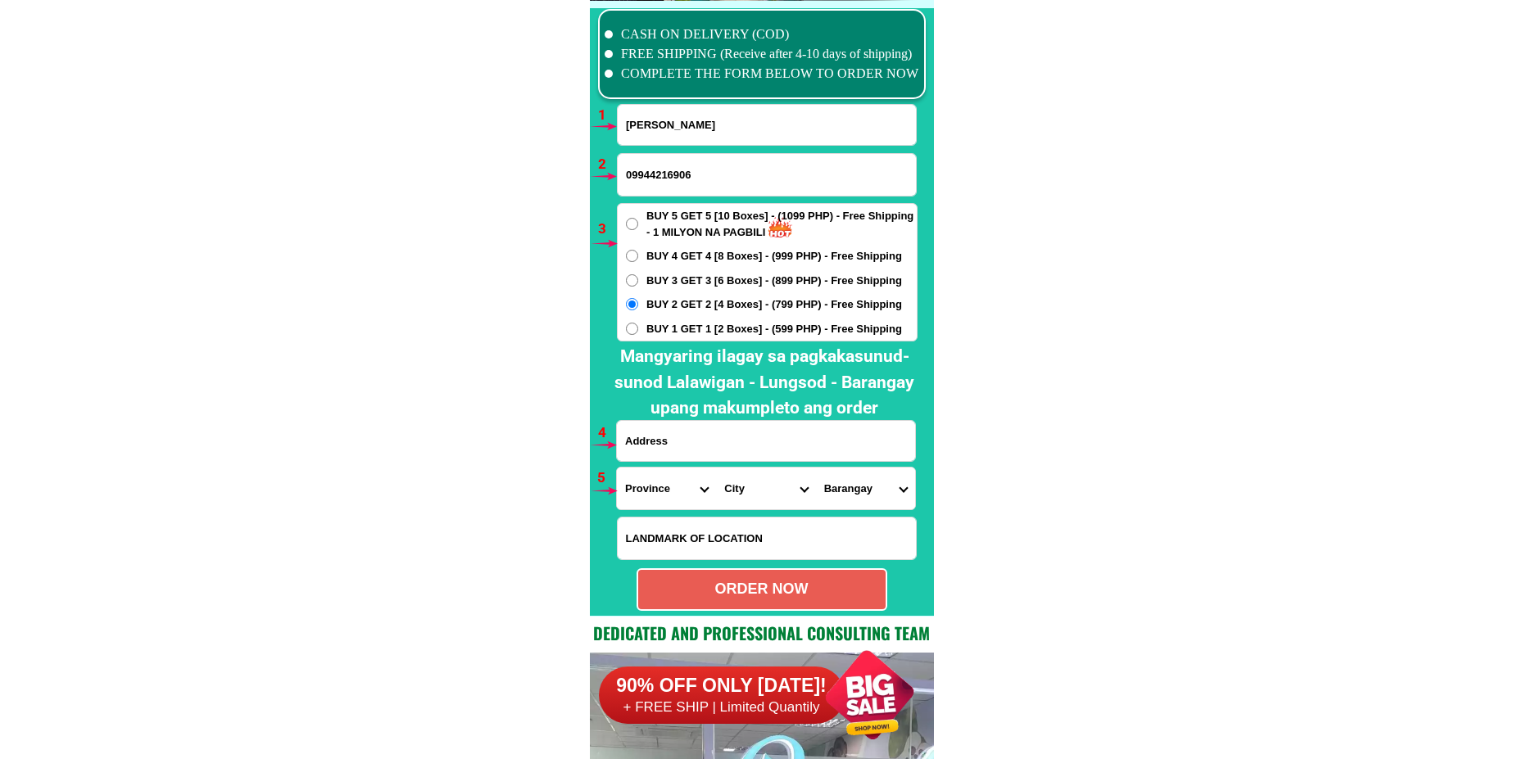
click at [688, 450] on input "Input address" at bounding box center [766, 441] width 298 height 40
paste input "piela Sampaloc 3.kanluran Dasmarinas Cavite city near casa signora"
type input "piela Sampaloc 3.kanluran Dasmarinas Cavite city near casa signora"
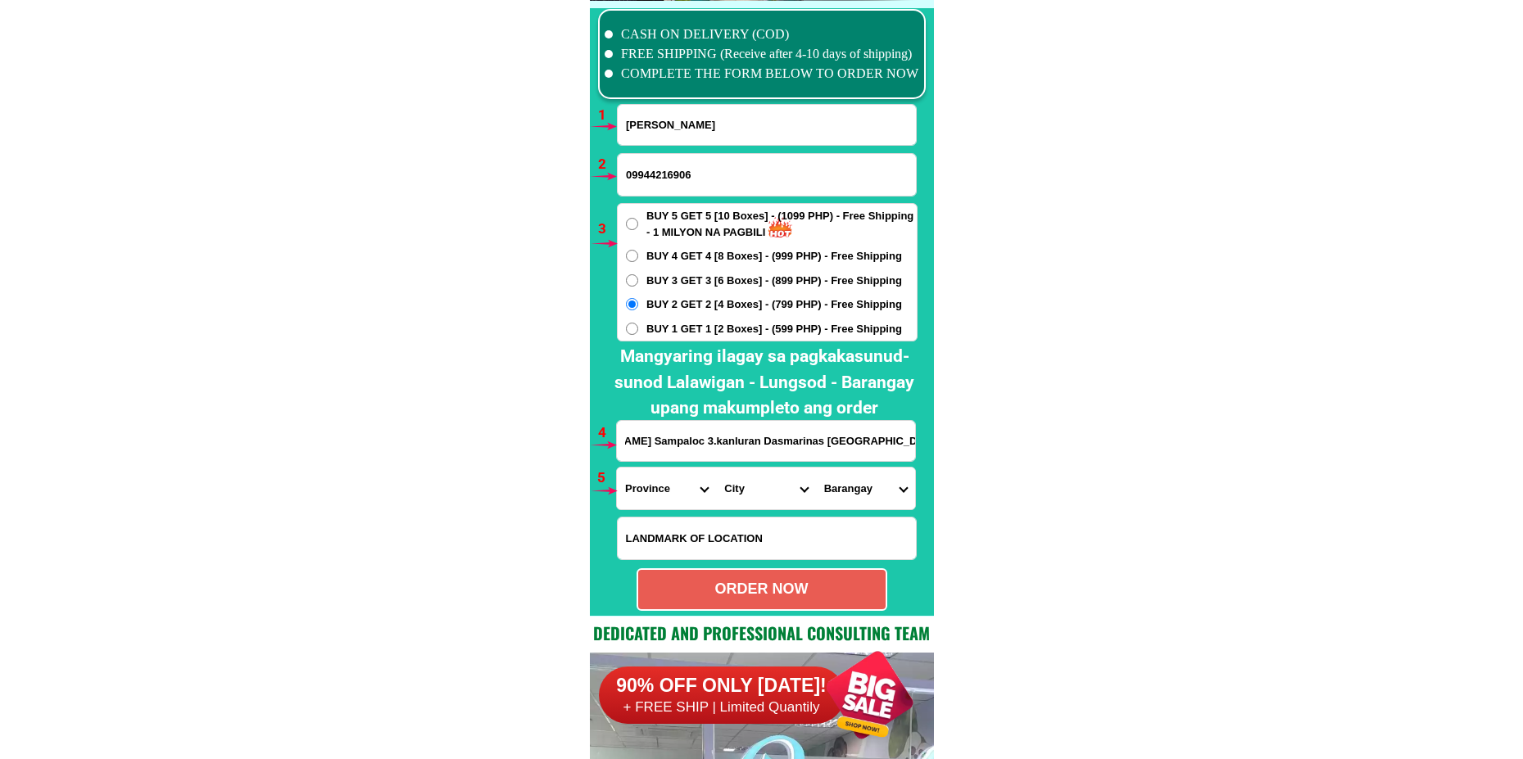
drag, startPoint x: 660, startPoint y: 494, endPoint x: 660, endPoint y: 470, distance: 23.8
click at [660, 491] on select "Province [GEOGRAPHIC_DATA] [GEOGRAPHIC_DATA][PERSON_NAME][GEOGRAPHIC_DATA][GEOG…" at bounding box center [666, 489] width 99 height 42
select select "63_826"
click at [617, 468] on select "Province [GEOGRAPHIC_DATA] [GEOGRAPHIC_DATA][PERSON_NAME][GEOGRAPHIC_DATA][GEOG…" at bounding box center [666, 489] width 99 height 42
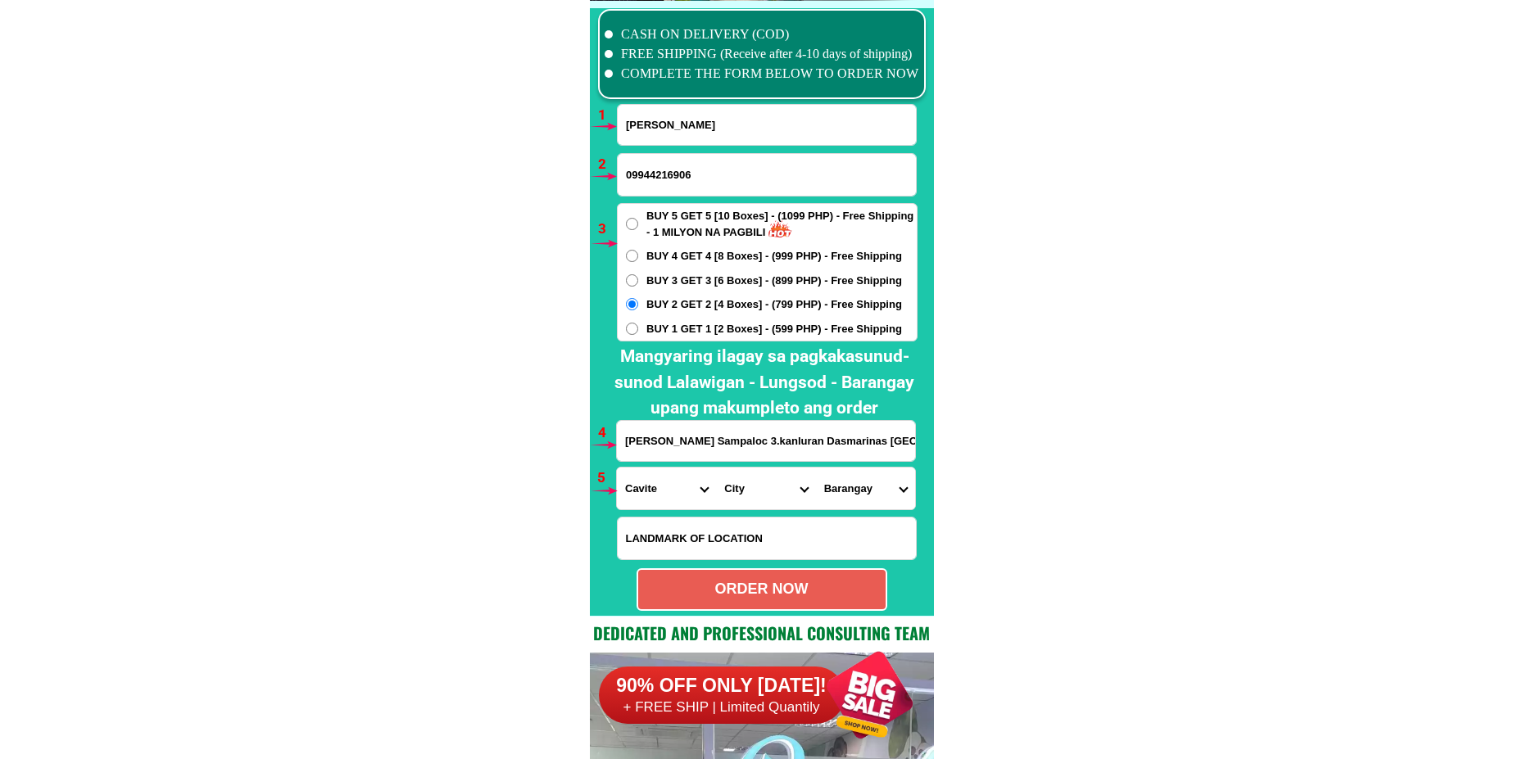
click at [764, 480] on select "City Alfonso Amadeo Bacoor Carmona Cavite-city Cavite-magallanes Cavite-rosario…" at bounding box center [765, 489] width 99 height 42
select select "63_8262364"
click at [716, 468] on select "City Alfonso Amadeo Bacoor Carmona Cavite-city Cavite-magallanes Cavite-rosario…" at bounding box center [765, 489] width 99 height 42
click at [842, 482] on select "Barangay Burol Burol i Burol ii Burol iii Datu esmael (bago-a-ingud) Emmanuel b…" at bounding box center [865, 489] width 99 height 42
select select "63_82623643040"
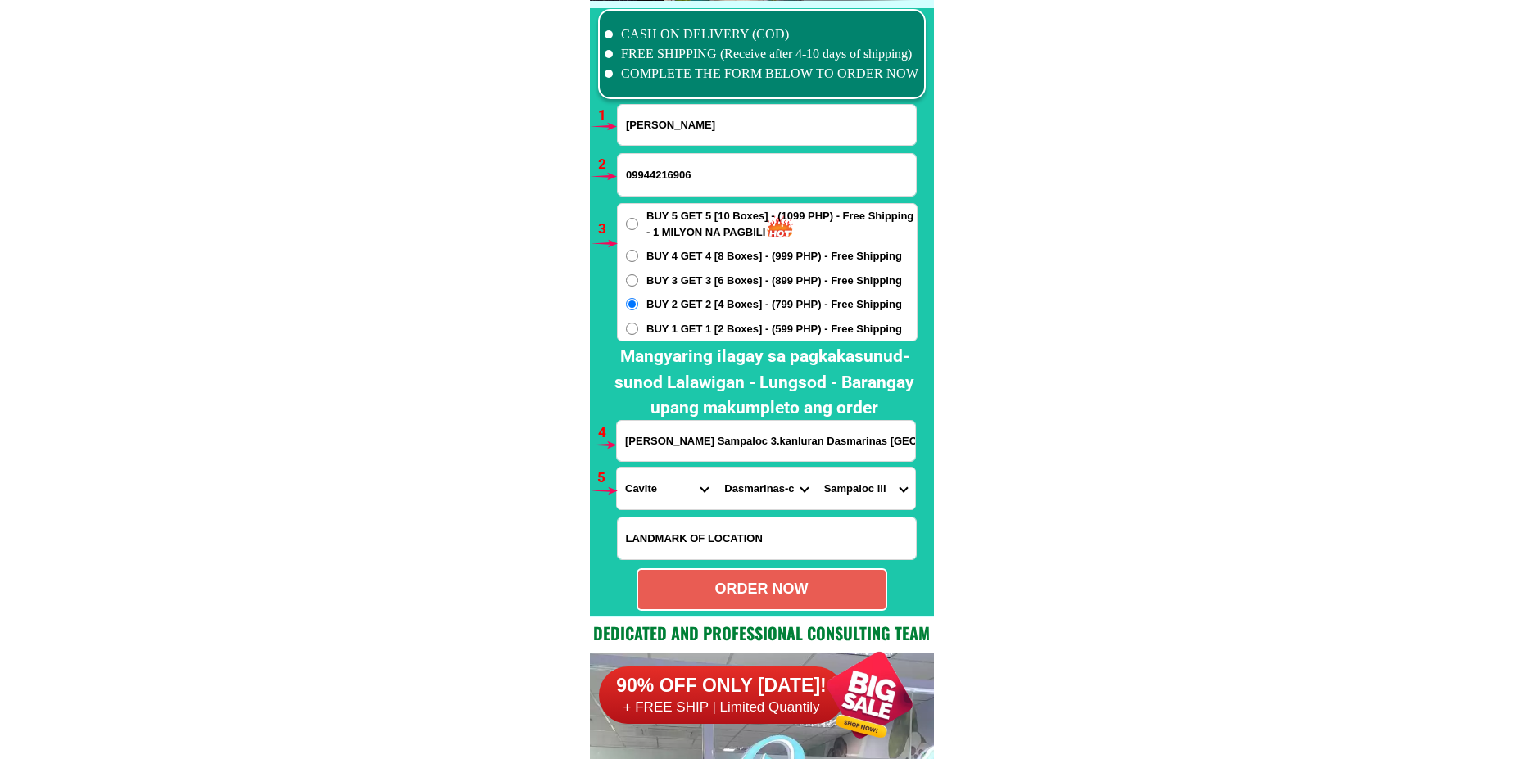
click at [816, 468] on select "Barangay Burol Burol i Burol ii Burol iii Datu esmael (bago-a-ingud) Emmanuel b…" at bounding box center [865, 489] width 99 height 42
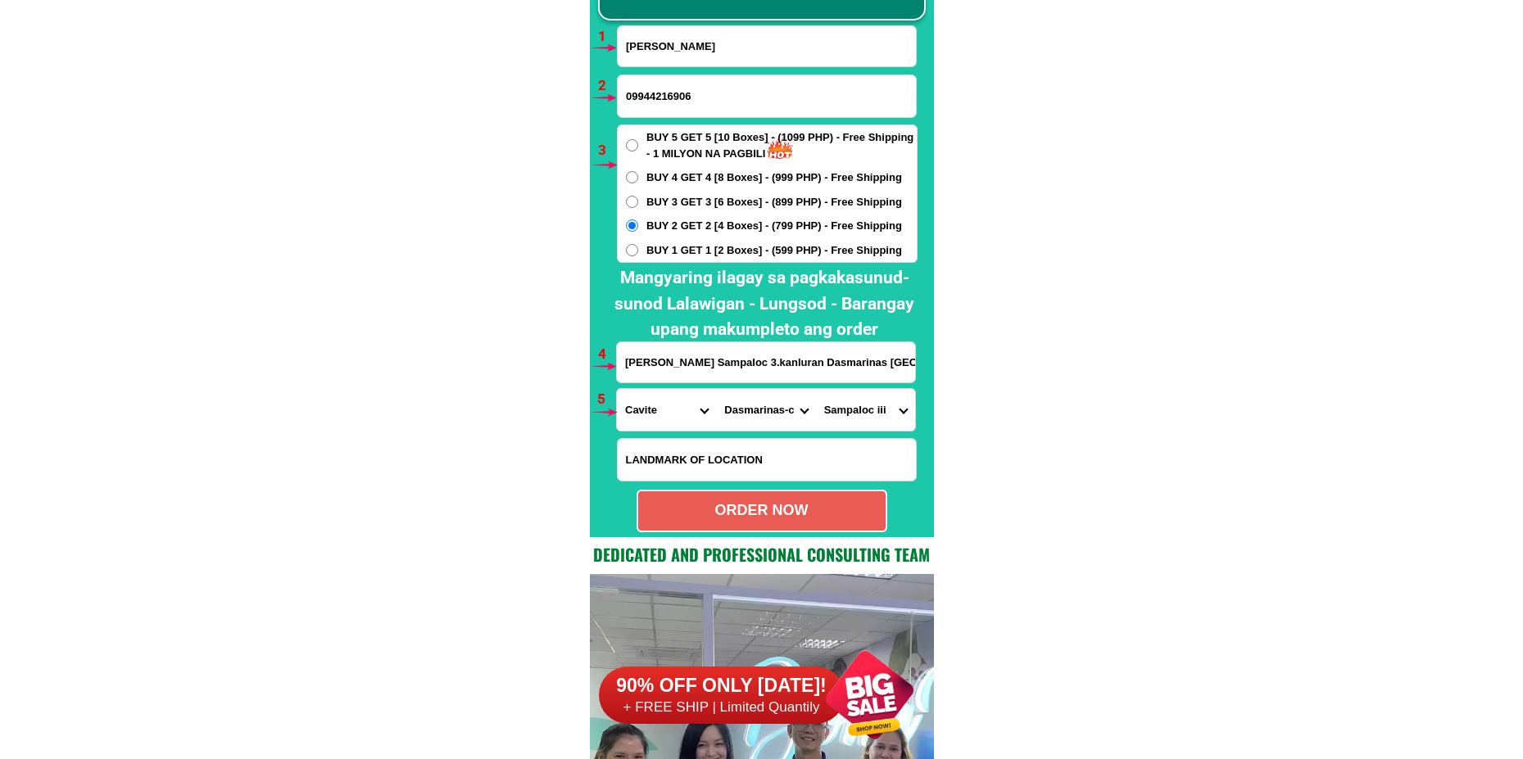
scroll to position [12128, 0]
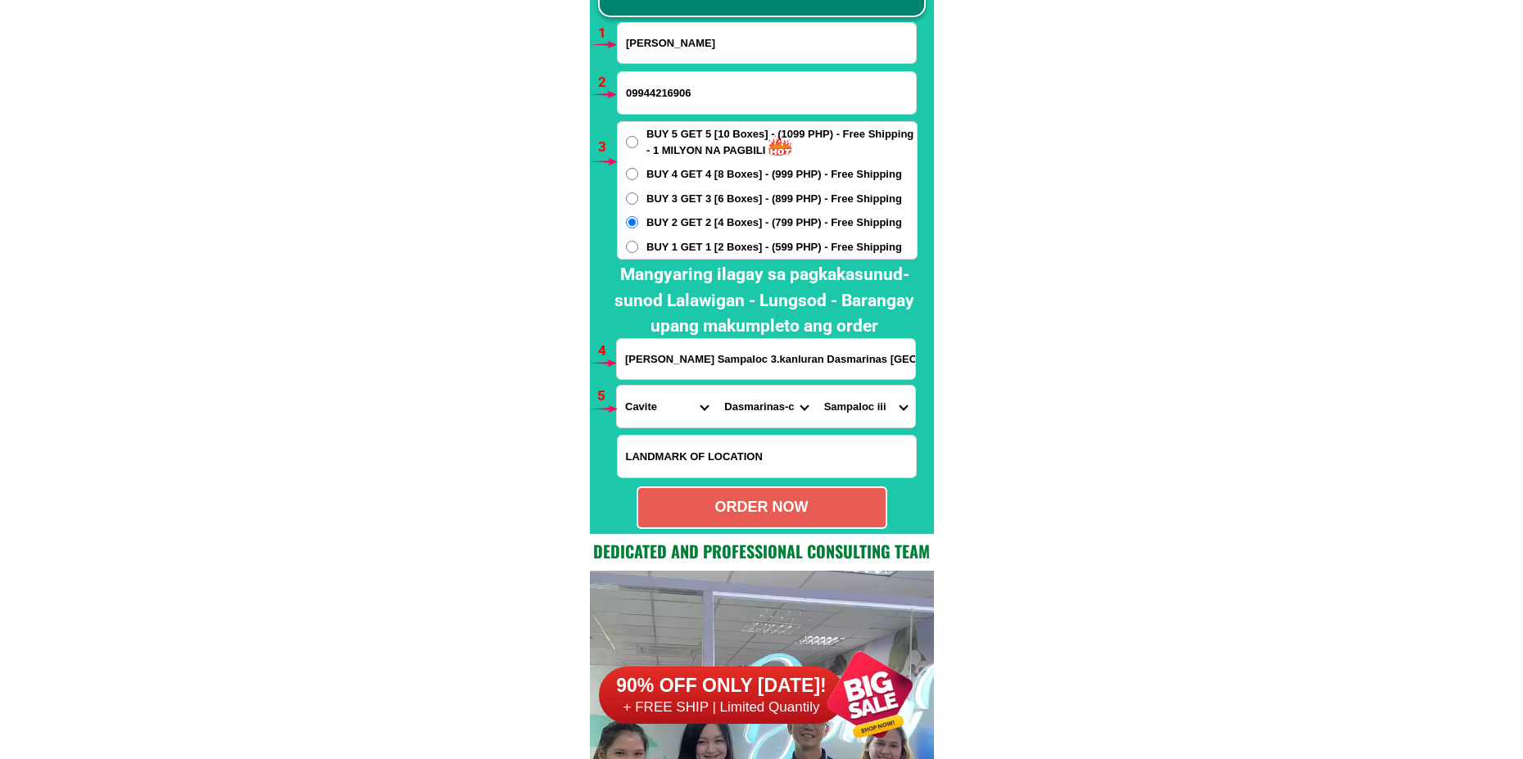
click at [774, 500] on div "ORDER NOW" at bounding box center [761, 507] width 247 height 22
type input "Luz Deguit"
type input "piela Sampaloc 3.kanluran Dasmarinas Cavite city near casa signora"
radio input "true"
